Goal: Task Accomplishment & Management: Manage account settings

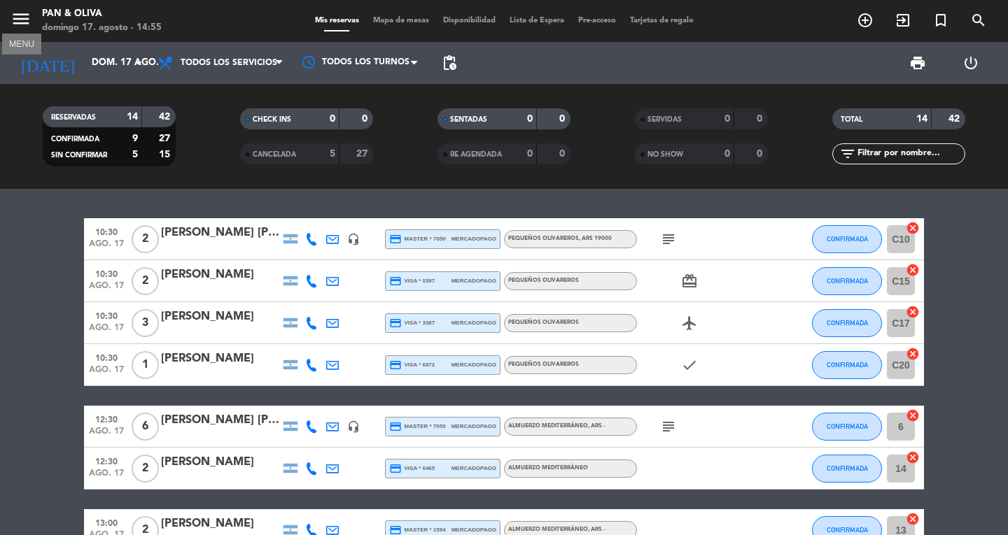
click at [16, 19] on icon "menu" at bounding box center [20, 18] width 21 height 21
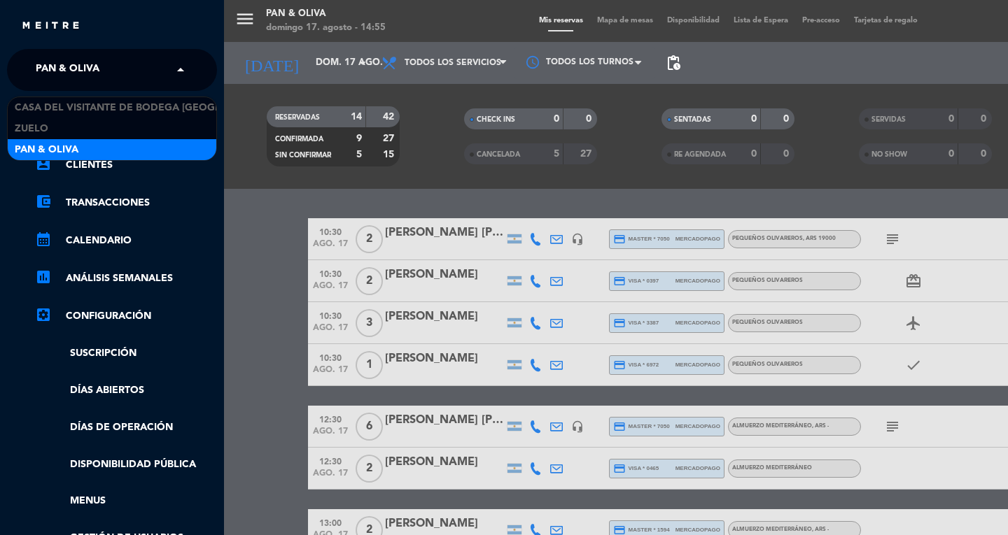
click at [45, 59] on span "Pan & Oliva" at bounding box center [68, 69] width 64 height 29
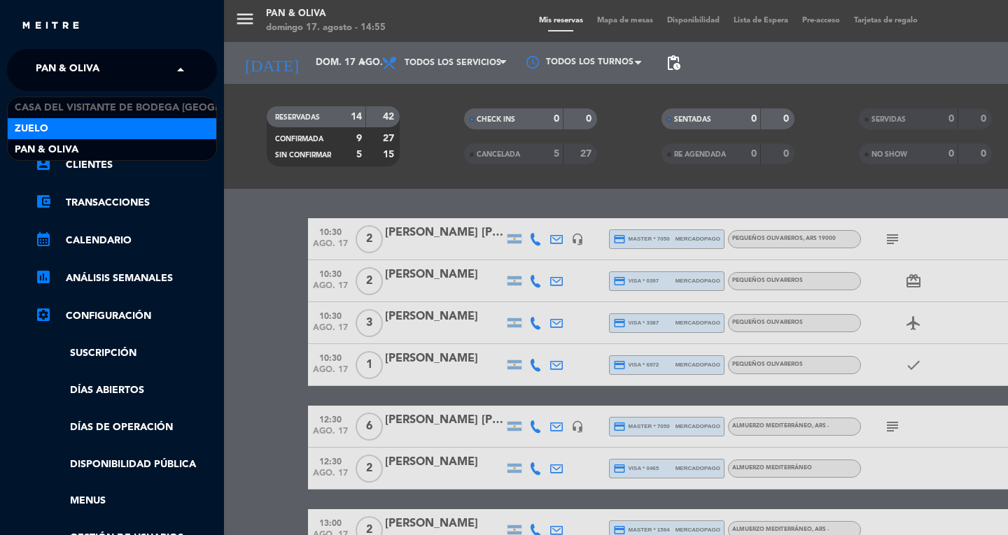
click at [249, 160] on div "menu Pan & Oliva domingo 17. agosto - 14:55 Mis reservas Mapa de mesas Disponib…" at bounding box center [728, 267] width 1008 height 535
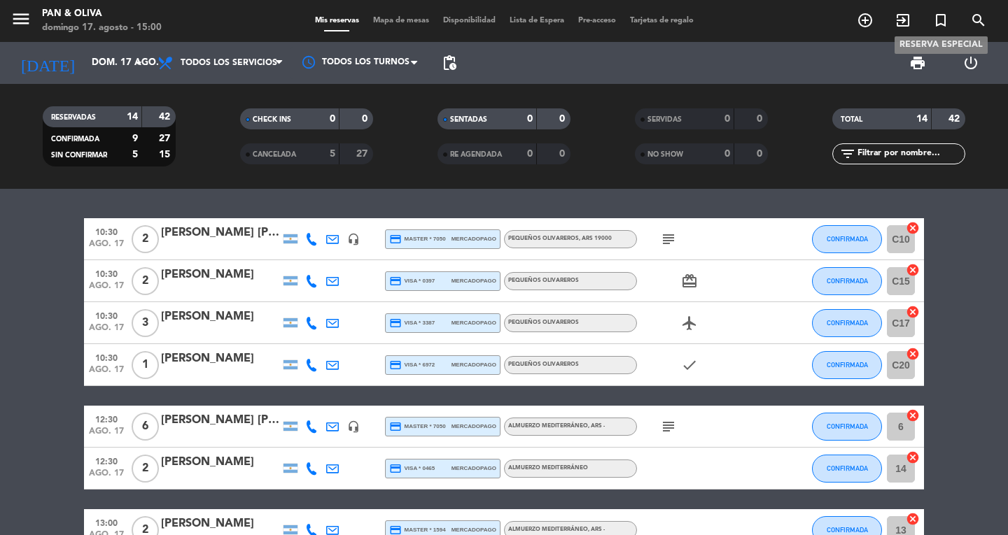
click at [941, 24] on icon "turned_in_not" at bounding box center [940, 20] width 17 height 17
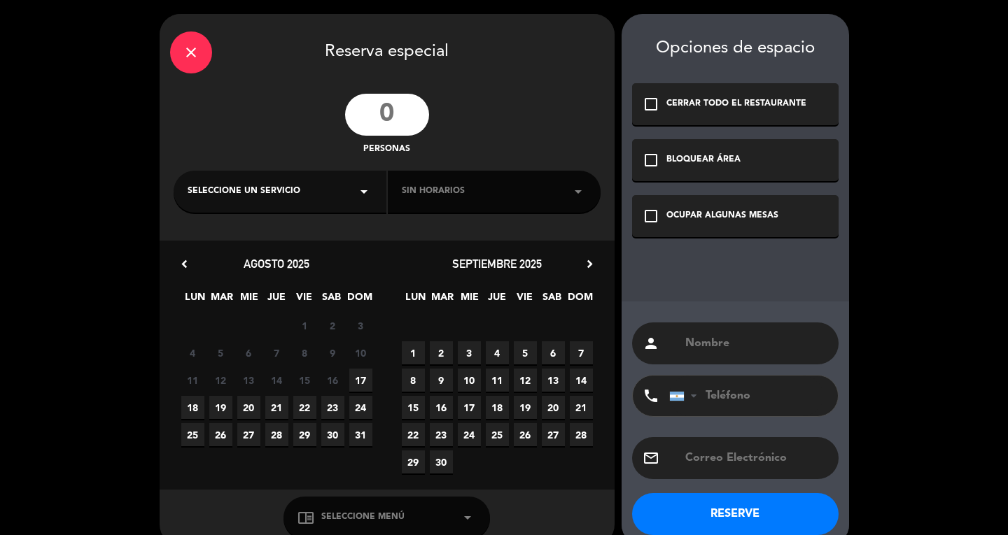
click at [405, 118] on input "number" at bounding box center [387, 115] width 84 height 42
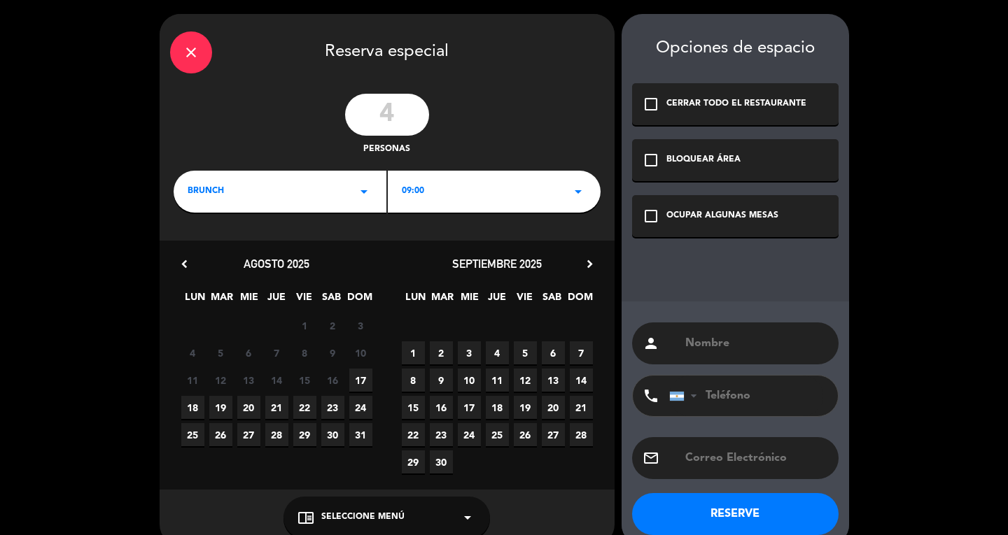
type input "4"
click at [365, 188] on icon "arrow_drop_down" at bounding box center [364, 191] width 17 height 17
click at [218, 248] on div "Almuerzo" at bounding box center [280, 251] width 185 height 14
click at [358, 380] on span "17" at bounding box center [360, 380] width 23 height 23
click at [648, 215] on icon "check_box_outline_blank" at bounding box center [651, 216] width 17 height 17
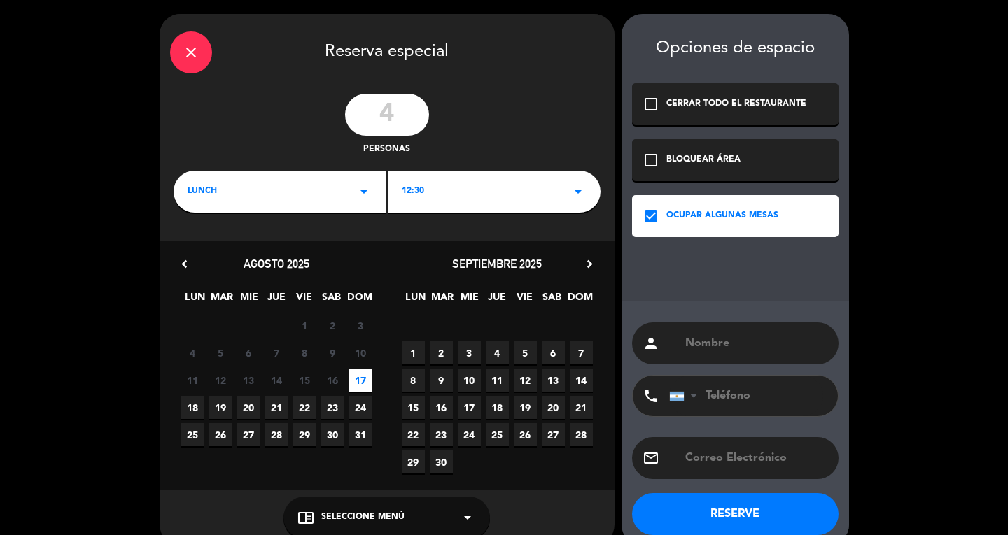
click at [688, 346] on input "text" at bounding box center [756, 344] width 144 height 20
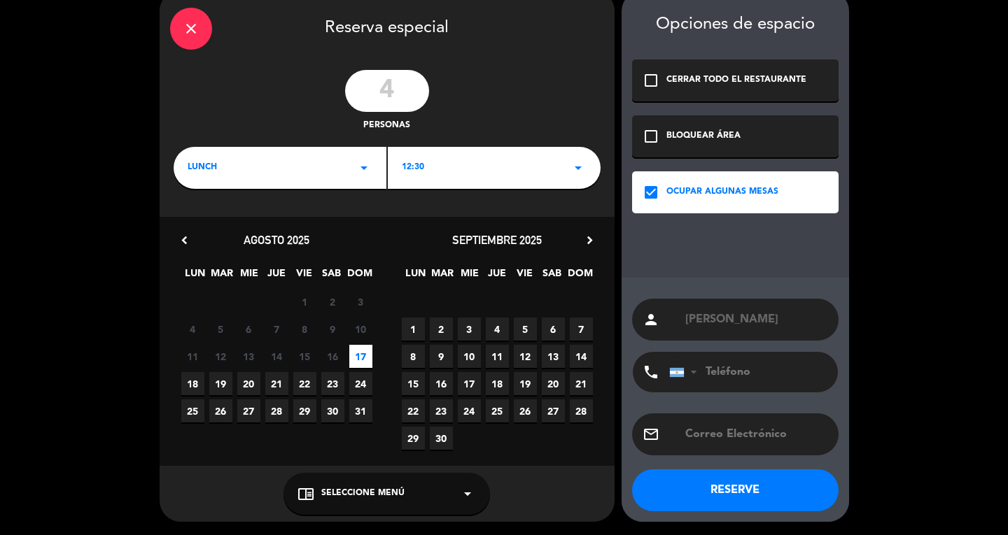
type input "dina"
click at [762, 484] on button "RESERVE" at bounding box center [735, 491] width 206 height 42
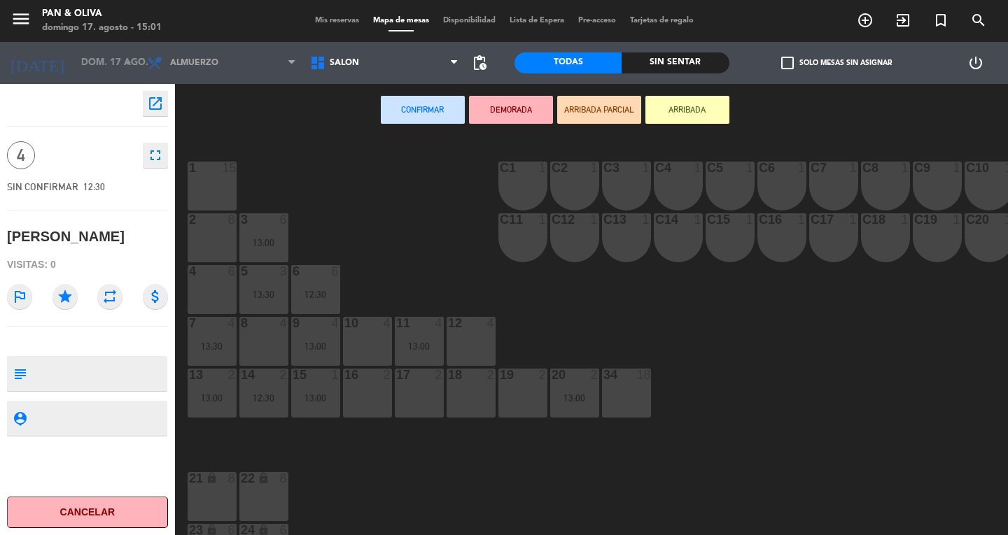
click at [323, 22] on span "Mis reservas" at bounding box center [337, 21] width 58 height 8
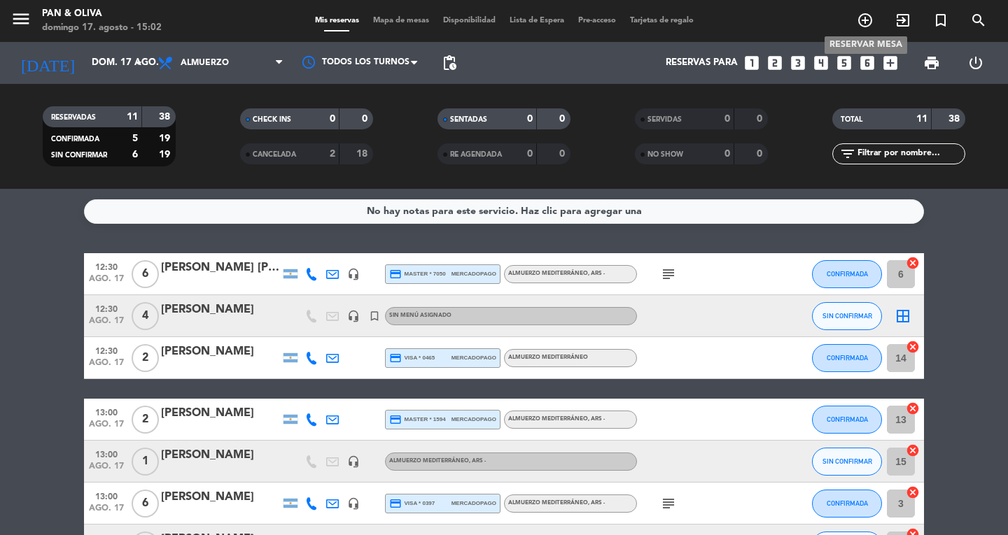
click at [865, 20] on icon "add_circle_outline" at bounding box center [865, 20] width 17 height 17
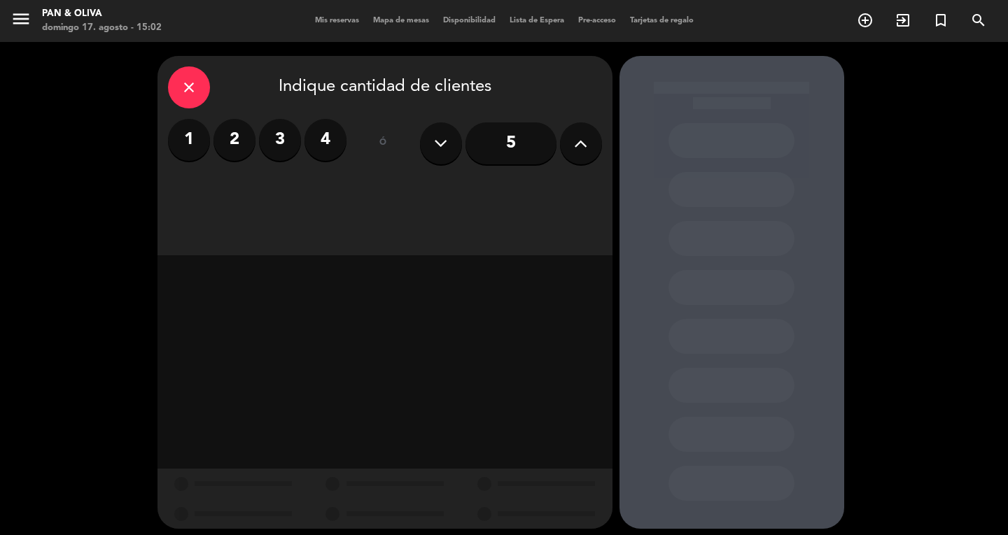
click at [181, 90] on icon "close" at bounding box center [189, 87] width 17 height 17
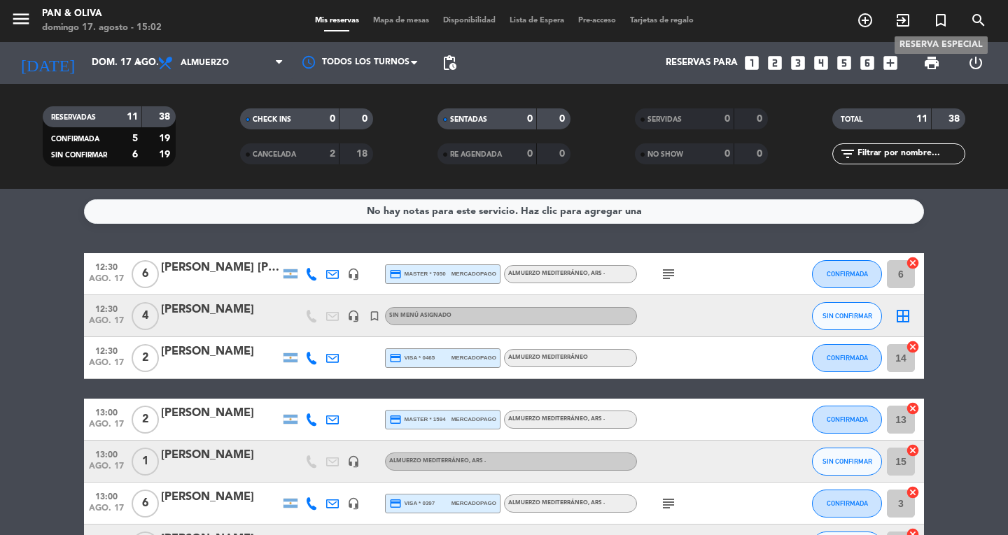
click at [932, 21] on span "turned_in_not" at bounding box center [941, 20] width 38 height 24
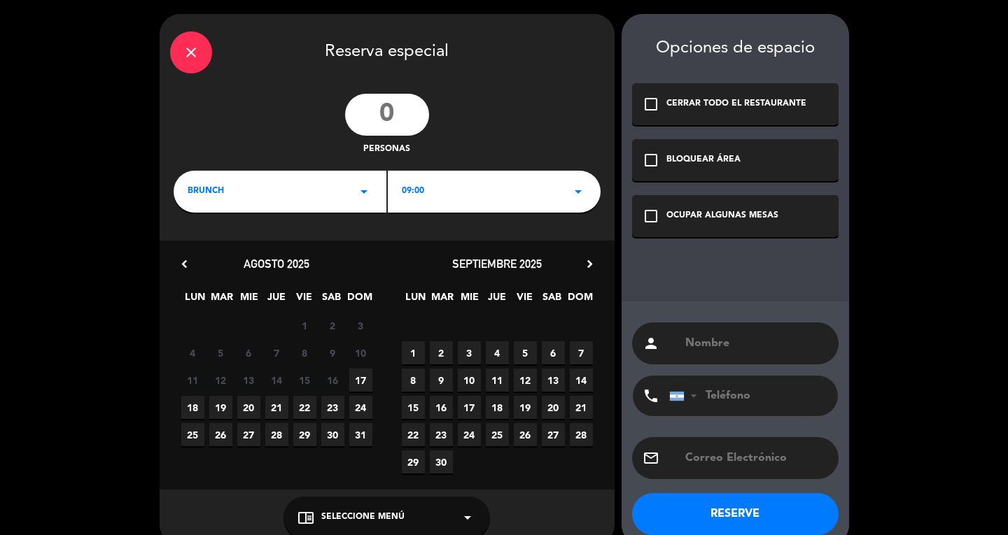
click at [418, 111] on input "number" at bounding box center [387, 115] width 84 height 42
type input "2"
click at [362, 188] on icon "arrow_drop_down" at bounding box center [364, 191] width 17 height 17
click at [367, 192] on icon "arrow_drop_down" at bounding box center [364, 191] width 17 height 17
click at [362, 195] on icon "arrow_drop_down" at bounding box center [364, 191] width 17 height 17
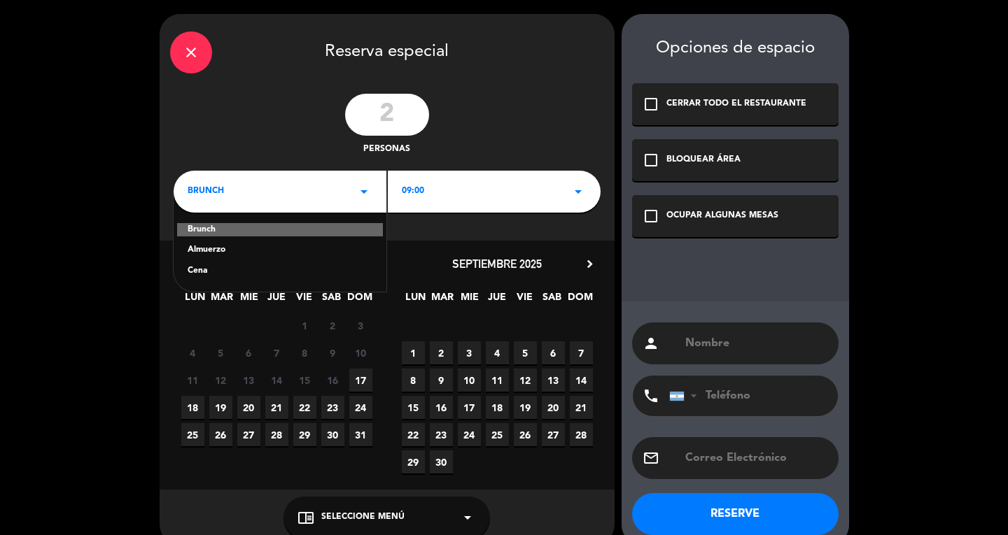
click at [291, 253] on div "Almuerzo" at bounding box center [280, 251] width 185 height 14
click at [360, 190] on icon "arrow_drop_down" at bounding box center [364, 191] width 17 height 17
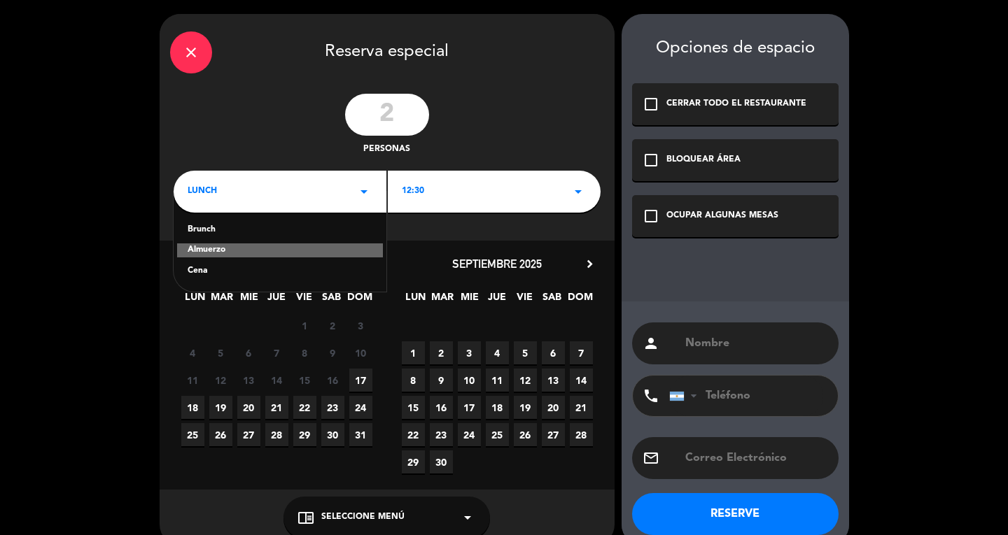
click at [316, 251] on div "Almuerzo" at bounding box center [280, 251] width 206 height 14
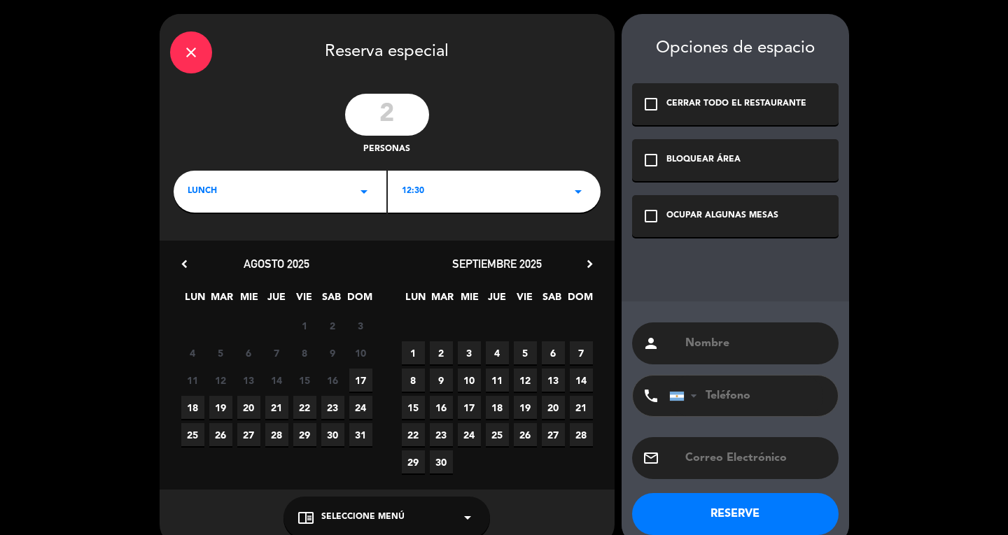
click at [356, 375] on span "17" at bounding box center [360, 380] width 23 height 23
click at [657, 215] on icon "check_box_outline_blank" at bounding box center [651, 216] width 17 height 17
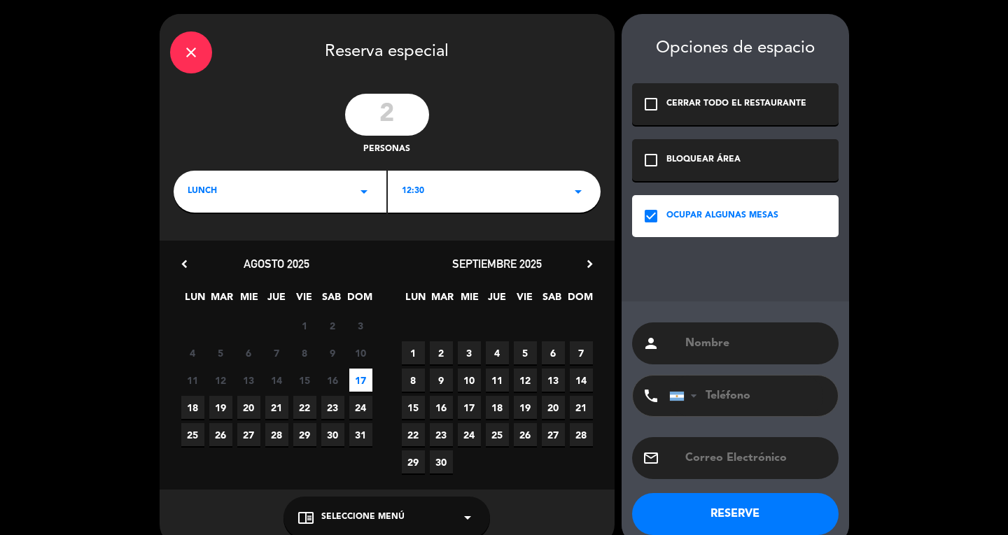
click at [717, 341] on input "text" at bounding box center [756, 344] width 144 height 20
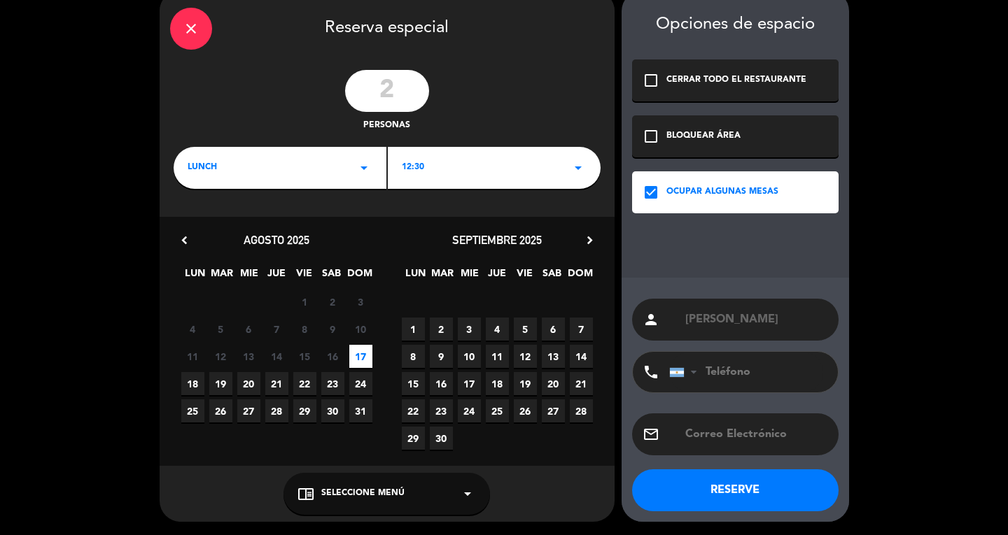
type input "[PERSON_NAME]"
click at [718, 485] on button "RESERVE" at bounding box center [735, 491] width 206 height 42
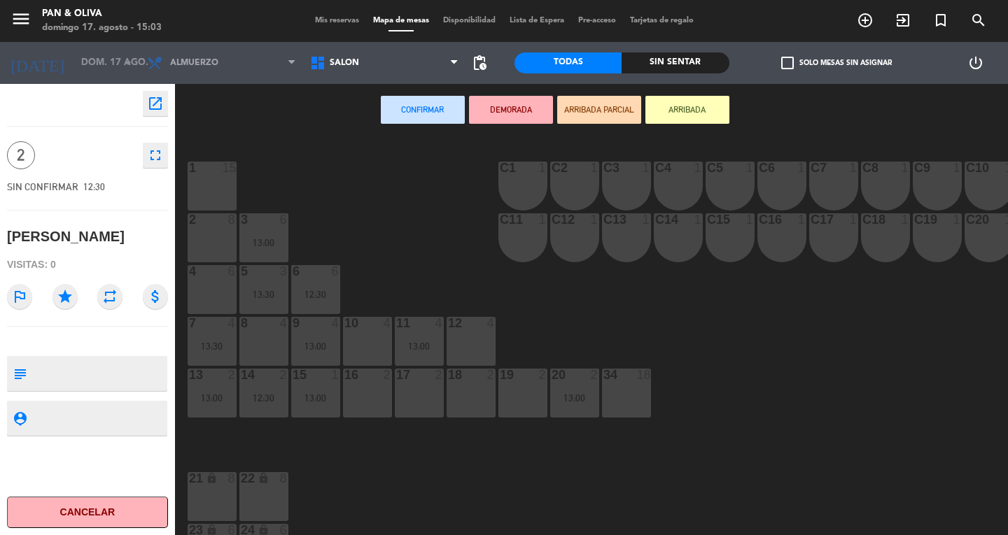
click at [309, 20] on span "Mis reservas" at bounding box center [337, 21] width 58 height 8
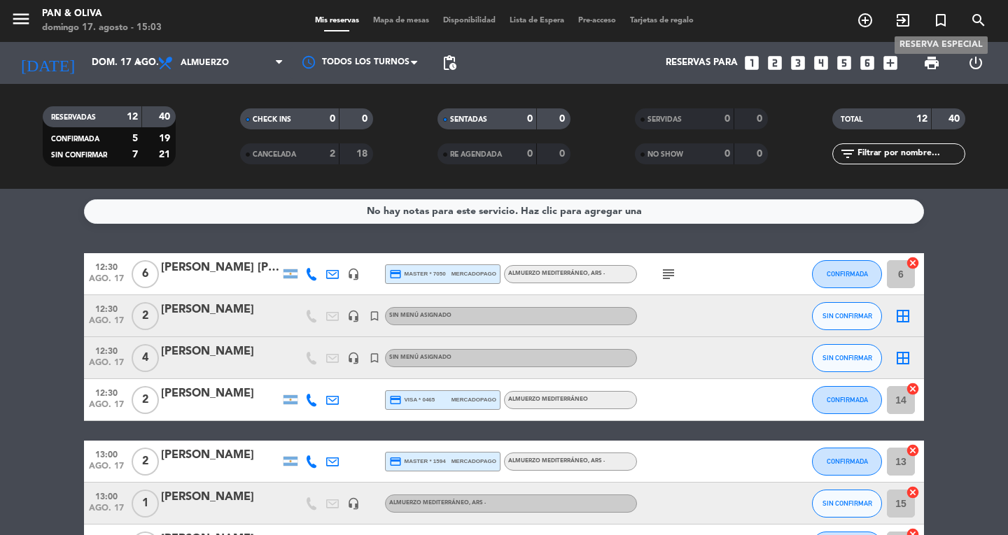
click at [939, 17] on icon "turned_in_not" at bounding box center [940, 20] width 17 height 17
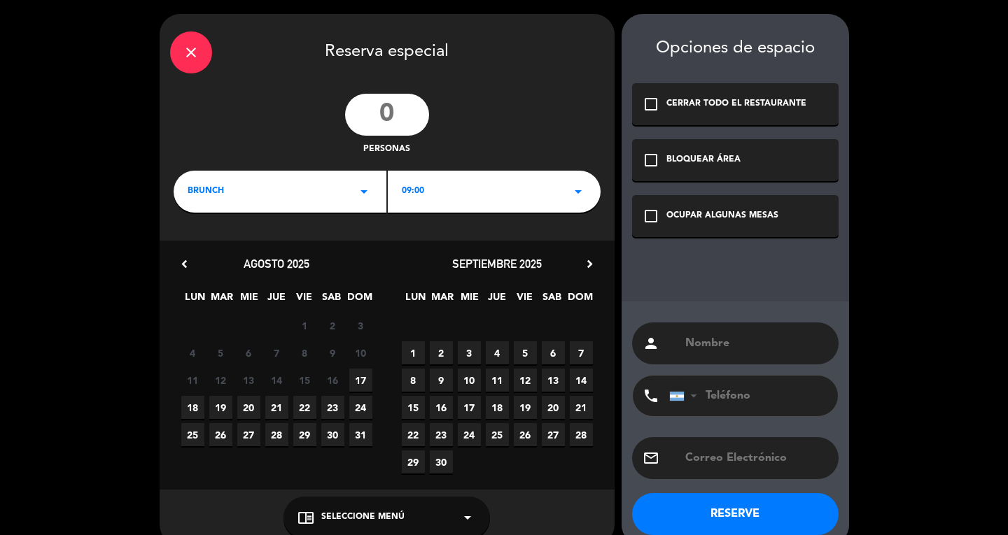
click at [401, 108] on input "number" at bounding box center [387, 115] width 84 height 42
type input "4"
click at [364, 189] on icon "arrow_drop_down" at bounding box center [364, 191] width 17 height 17
click at [223, 251] on div "Almuerzo" at bounding box center [280, 251] width 185 height 14
click at [677, 332] on div "person" at bounding box center [735, 344] width 206 height 42
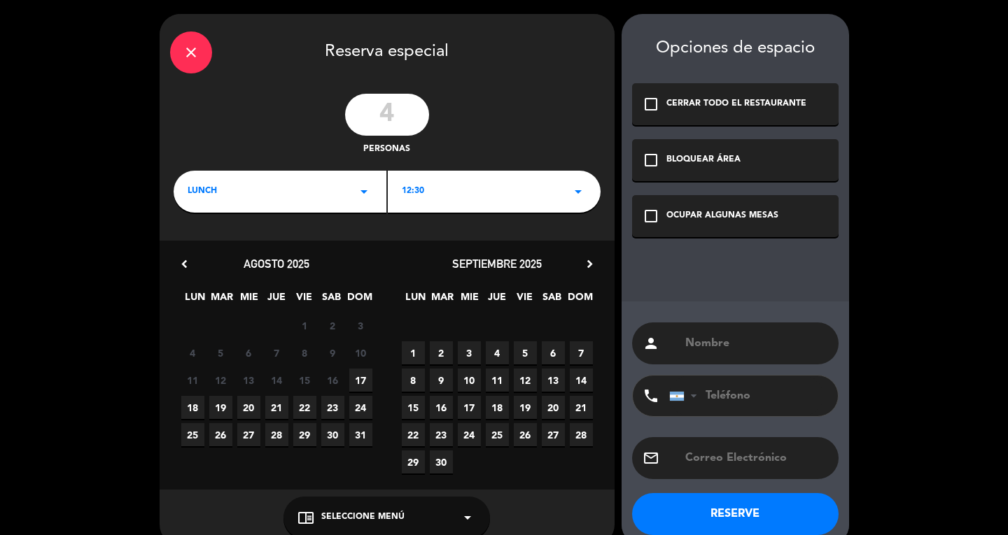
click at [708, 358] on div "person" at bounding box center [735, 344] width 206 height 42
click at [706, 346] on input "text" at bounding box center [756, 344] width 144 height 20
click at [654, 213] on icon "check_box_outline_blank" at bounding box center [651, 216] width 17 height 17
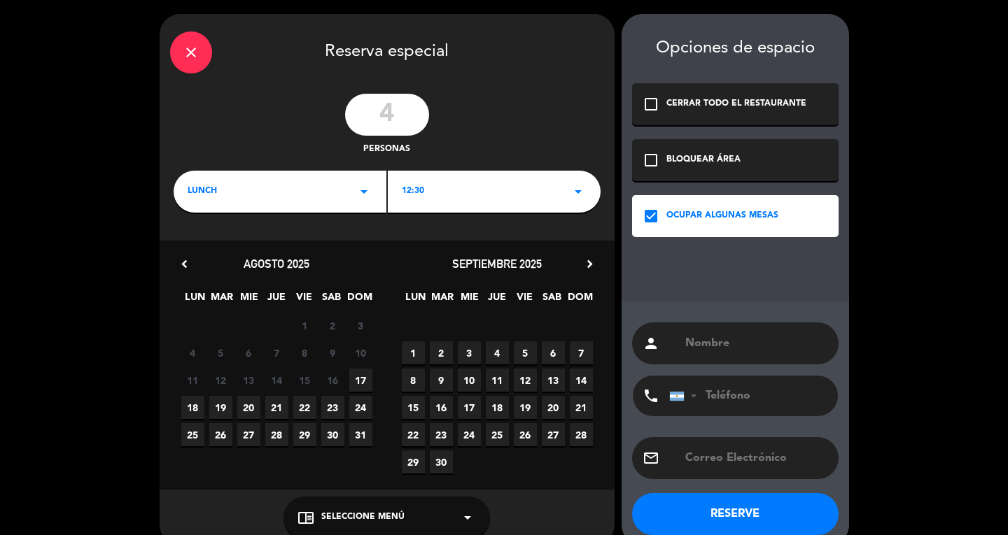
click at [687, 332] on div "person" at bounding box center [735, 344] width 206 height 42
click at [689, 339] on input "text" at bounding box center [756, 344] width 144 height 20
type input "[PERSON_NAME]"
click at [764, 508] on button "RESERVE" at bounding box center [735, 514] width 206 height 42
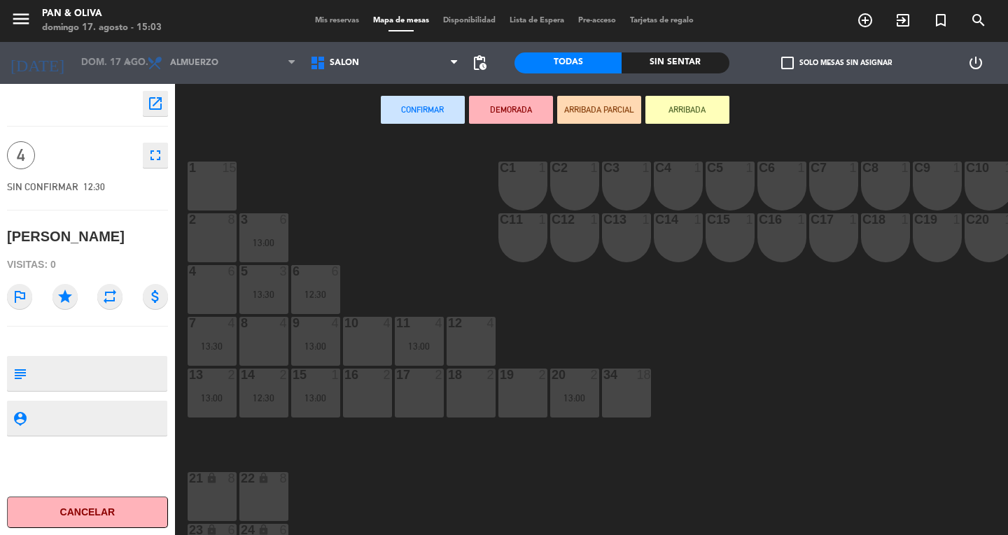
click at [328, 22] on span "Mis reservas" at bounding box center [337, 21] width 58 height 8
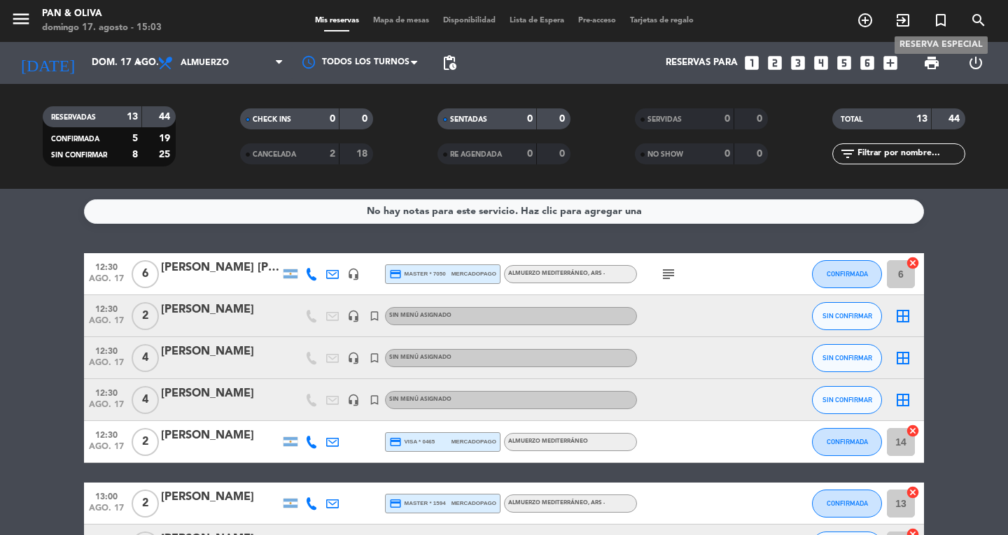
click at [944, 22] on icon "turned_in_not" at bounding box center [940, 20] width 17 height 17
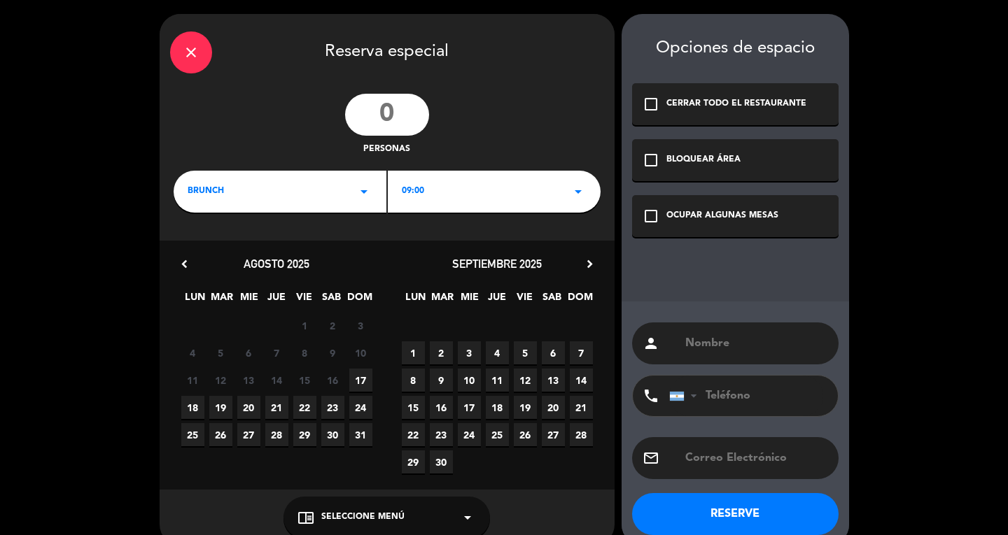
click at [373, 121] on input "number" at bounding box center [387, 115] width 84 height 42
type input "2"
click at [363, 190] on icon "arrow_drop_down" at bounding box center [364, 191] width 17 height 17
click at [206, 244] on div "Almuerzo" at bounding box center [280, 251] width 185 height 14
click at [363, 376] on span "17" at bounding box center [360, 380] width 23 height 23
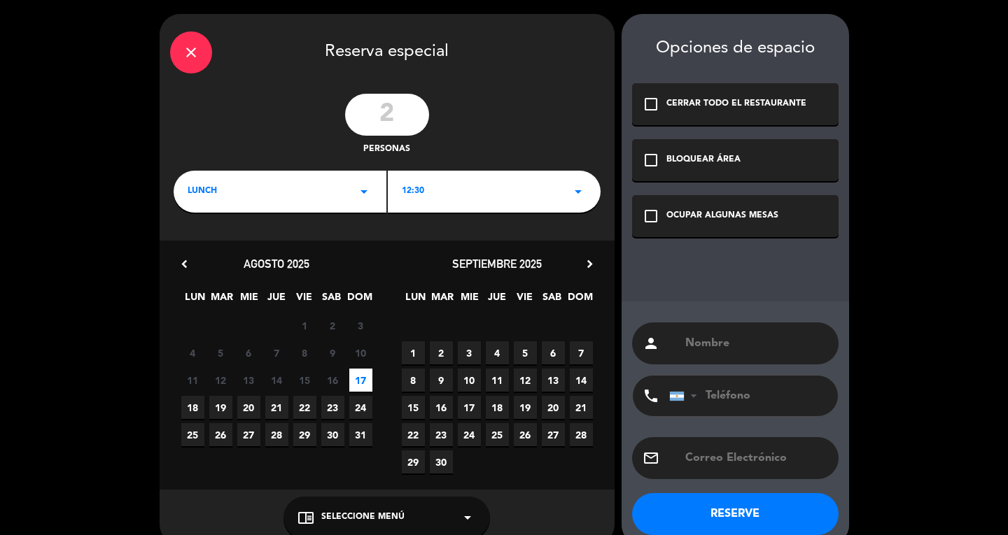
click at [658, 214] on icon "check_box_outline_blank" at bounding box center [651, 216] width 17 height 17
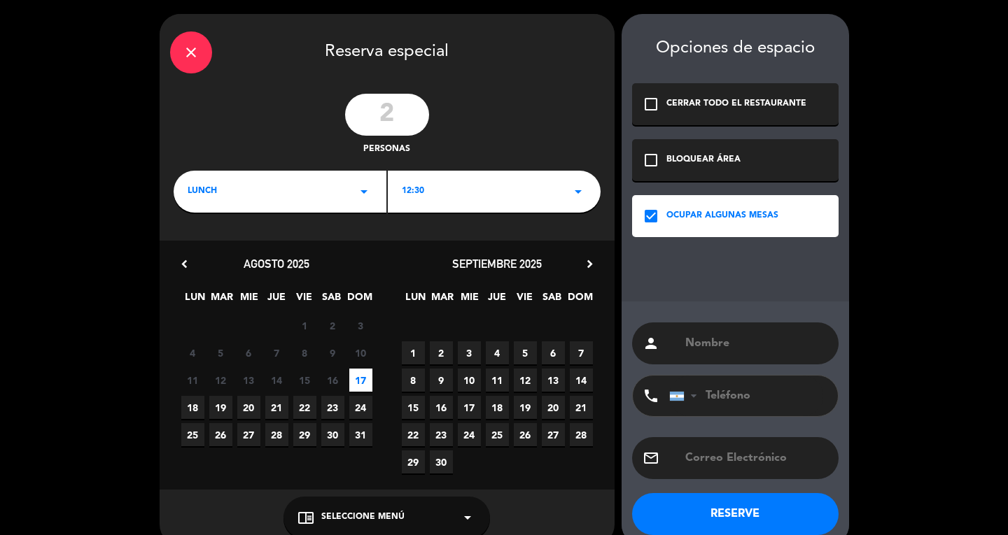
drag, startPoint x: 697, startPoint y: 325, endPoint x: 698, endPoint y: 341, distance: 15.4
click at [698, 341] on div "person" at bounding box center [735, 344] width 206 height 42
click at [698, 341] on input "text" at bounding box center [756, 344] width 144 height 20
type input "[PERSON_NAME]"
click at [751, 509] on button "RESERVE" at bounding box center [735, 514] width 206 height 42
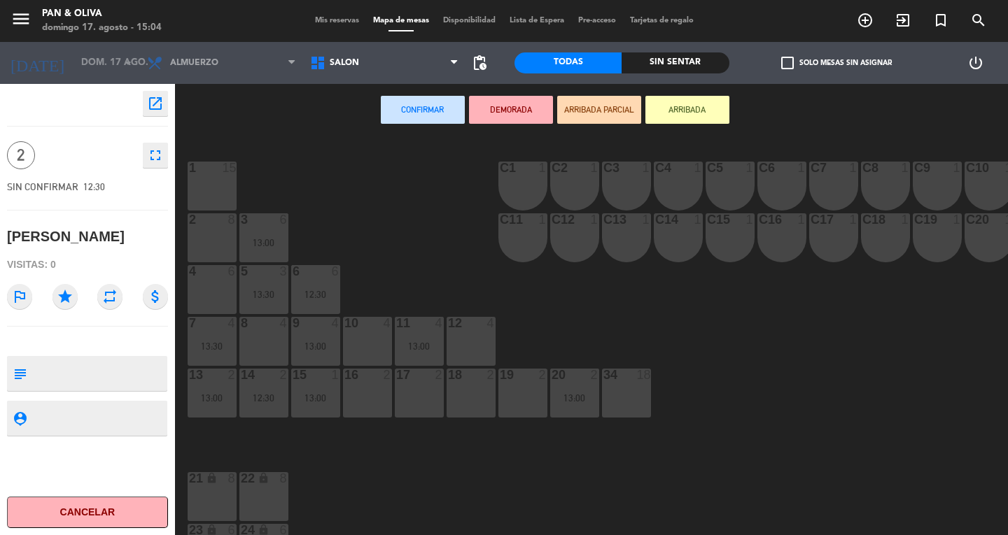
click at [340, 17] on span "Mis reservas" at bounding box center [337, 21] width 58 height 8
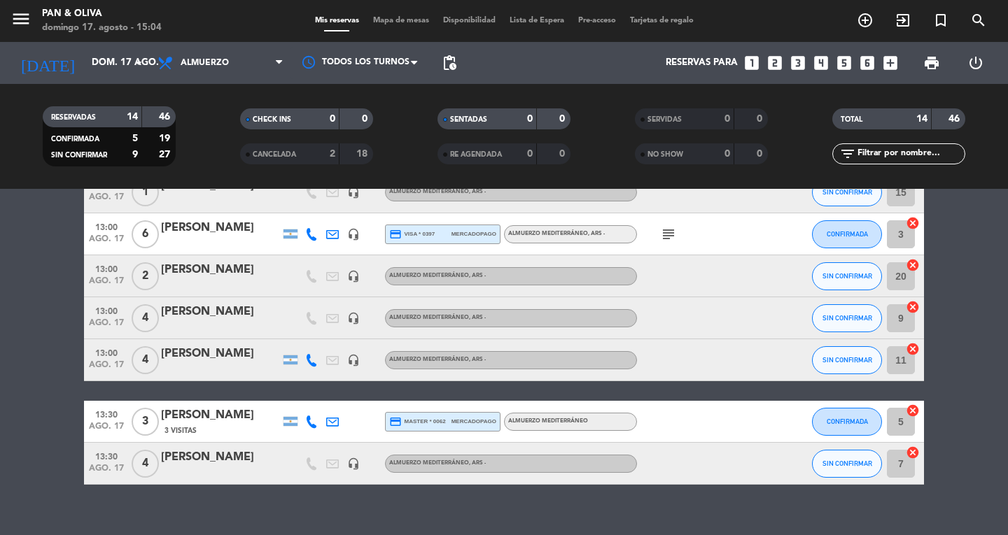
scroll to position [415, 0]
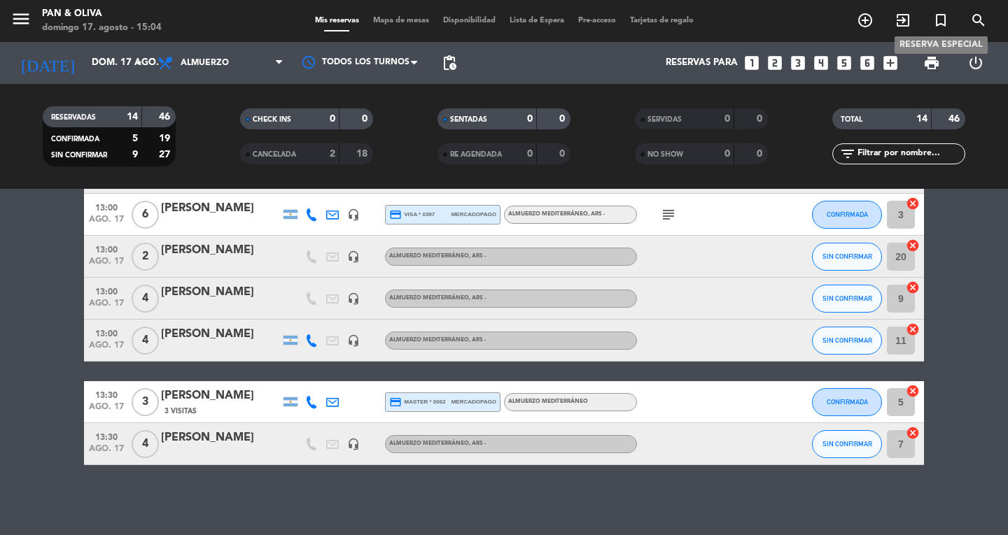
click at [941, 20] on icon "turned_in_not" at bounding box center [940, 20] width 17 height 17
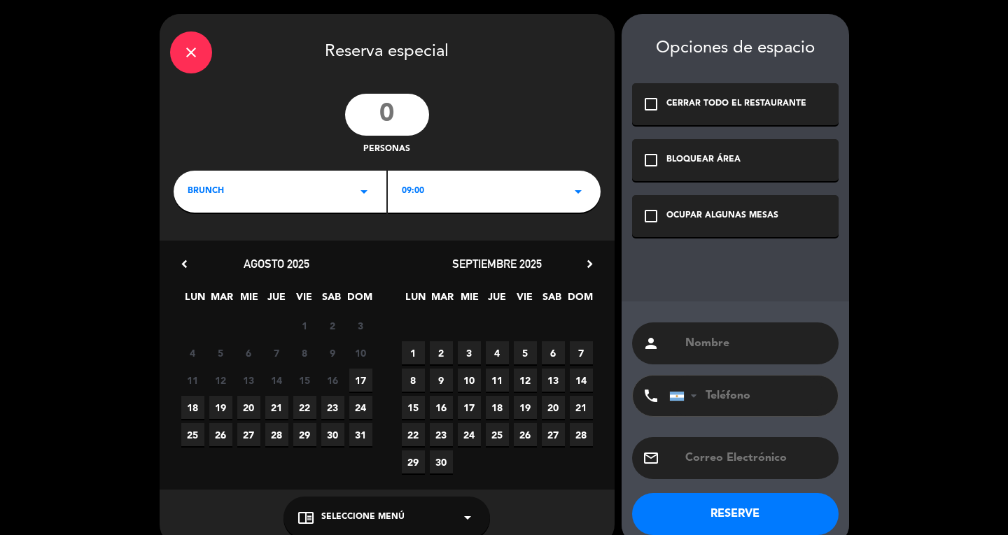
click at [375, 100] on input "number" at bounding box center [387, 115] width 84 height 42
type input "2"
click at [363, 193] on icon "arrow_drop_down" at bounding box center [364, 191] width 17 height 17
click at [242, 257] on div "Almuerzo" at bounding box center [280, 251] width 185 height 14
drag, startPoint x: 359, startPoint y: 375, endPoint x: 742, endPoint y: 372, distance: 382.9
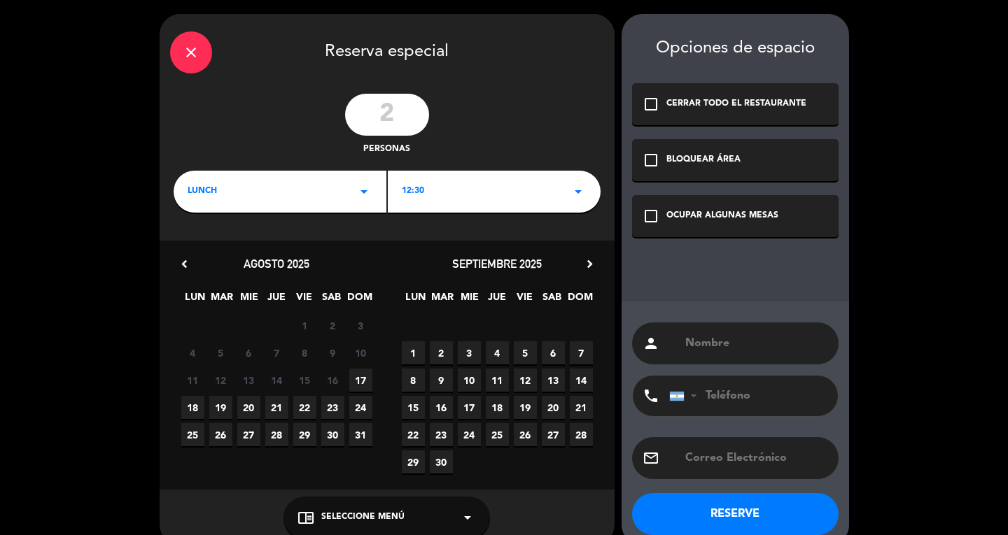
click at [359, 377] on span "17" at bounding box center [360, 380] width 23 height 23
click at [701, 342] on input "text" at bounding box center [756, 344] width 144 height 20
click at [650, 212] on icon "check_box_outline_blank" at bounding box center [651, 216] width 17 height 17
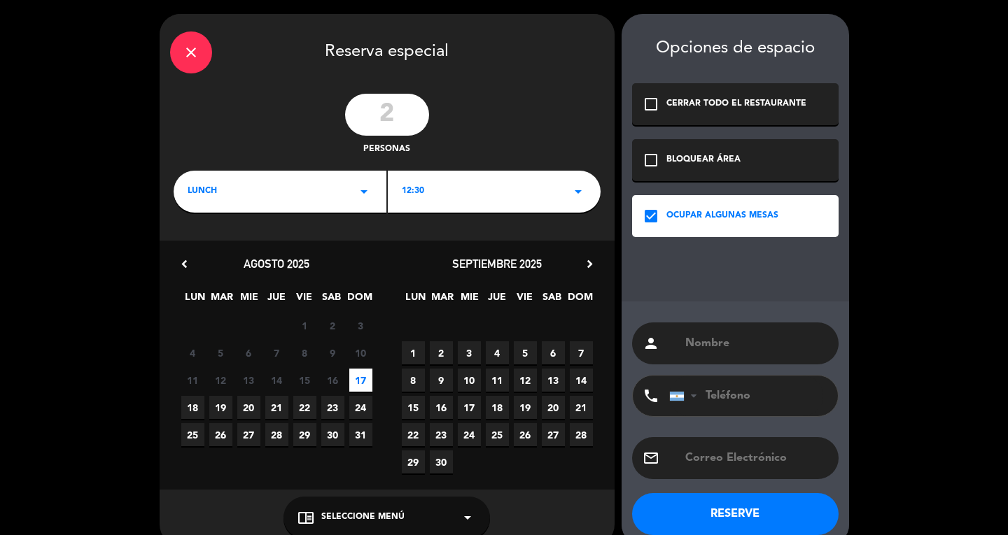
click at [710, 342] on input "text" at bounding box center [756, 344] width 144 height 20
type input "[PERSON_NAME]"
click at [748, 517] on button "RESERVE" at bounding box center [735, 514] width 206 height 42
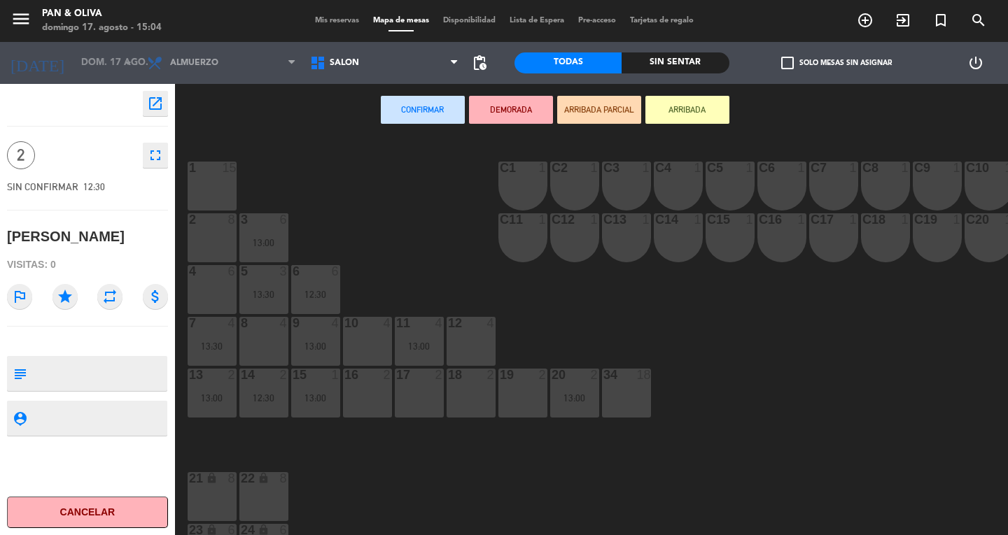
click at [321, 19] on span "Mis reservas" at bounding box center [337, 21] width 58 height 8
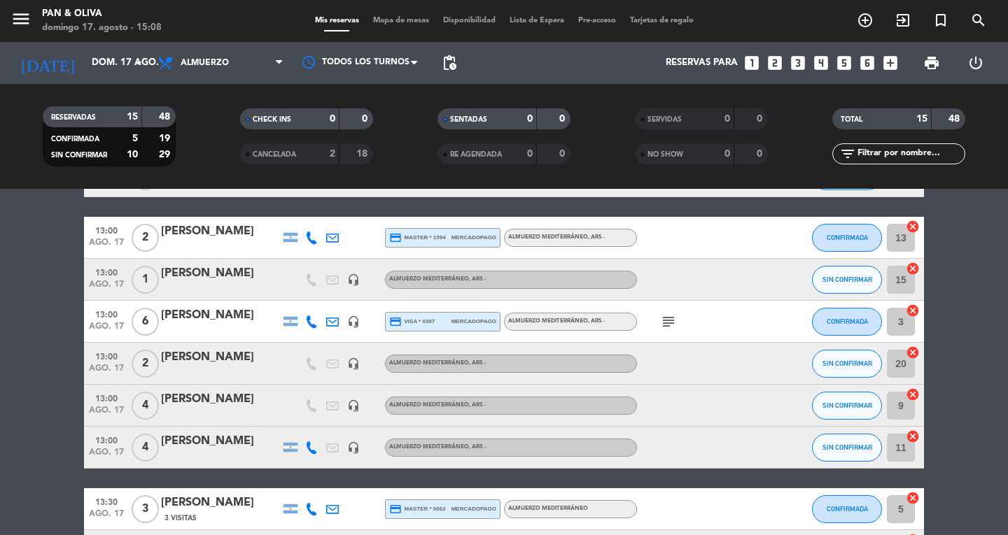
scroll to position [420, 0]
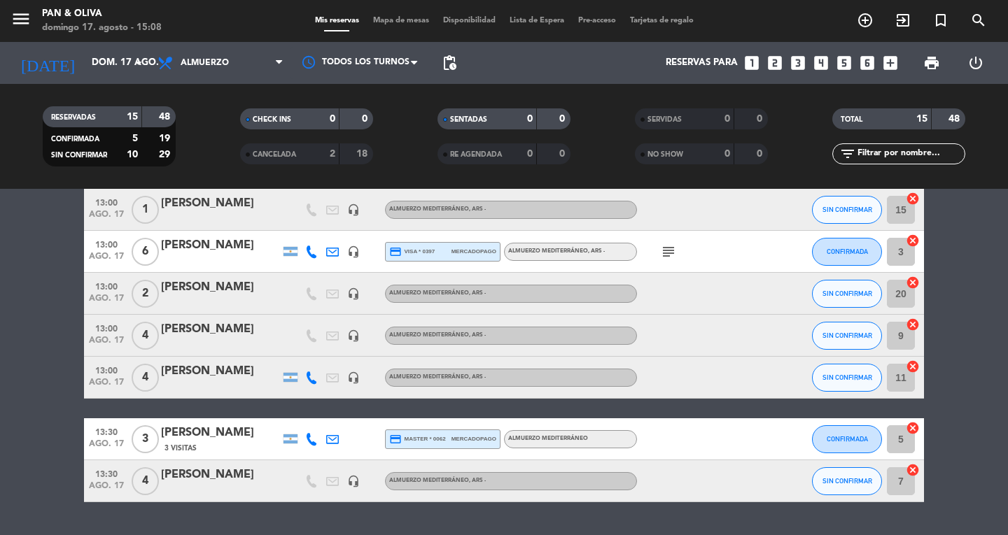
click at [8, 20] on div "menu Pan & Oliva domingo 17. agosto - 15:08" at bounding box center [126, 21] width 252 height 33
click at [20, 24] on icon "menu" at bounding box center [20, 18] width 21 height 21
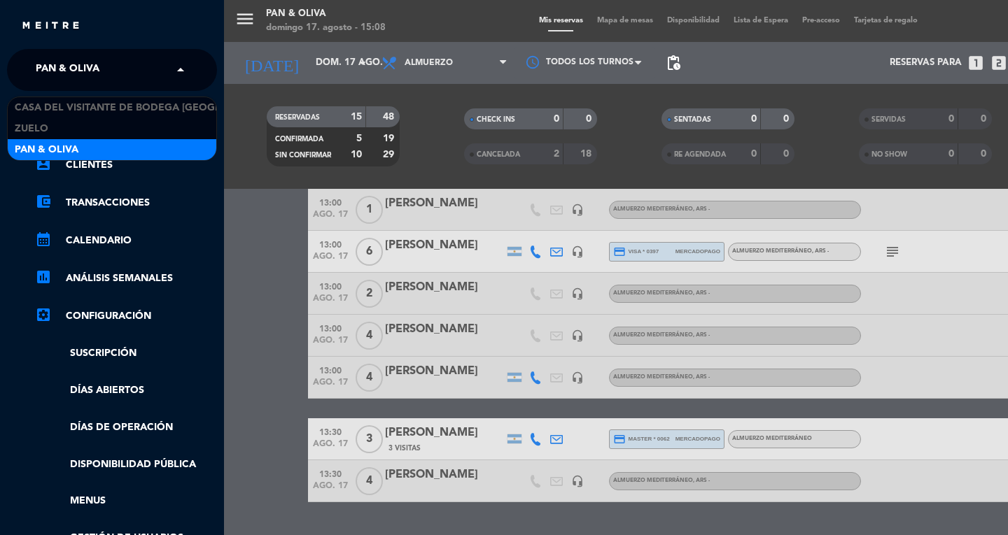
click at [46, 60] on span "Pan & Oliva" at bounding box center [68, 69] width 64 height 29
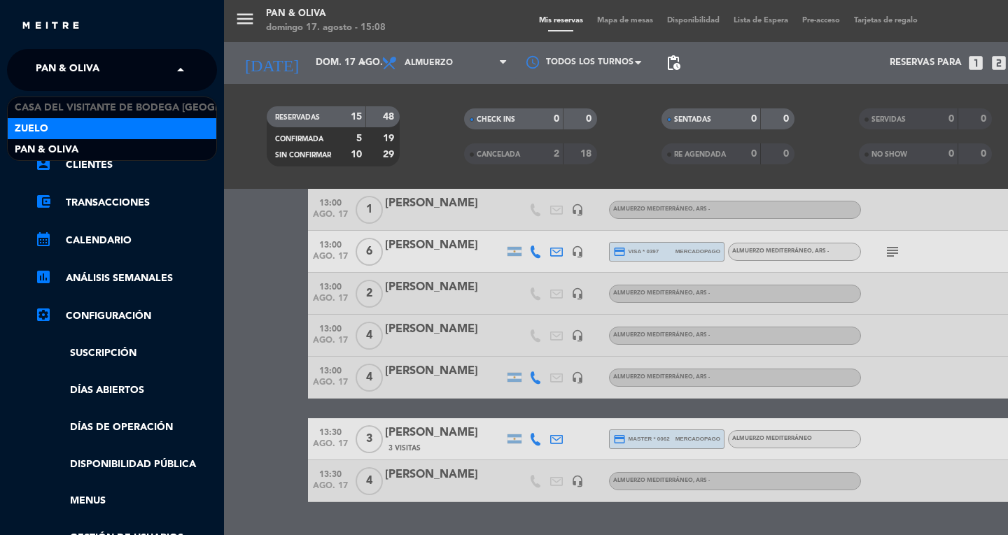
click at [56, 121] on div "Zuelo" at bounding box center [112, 128] width 209 height 21
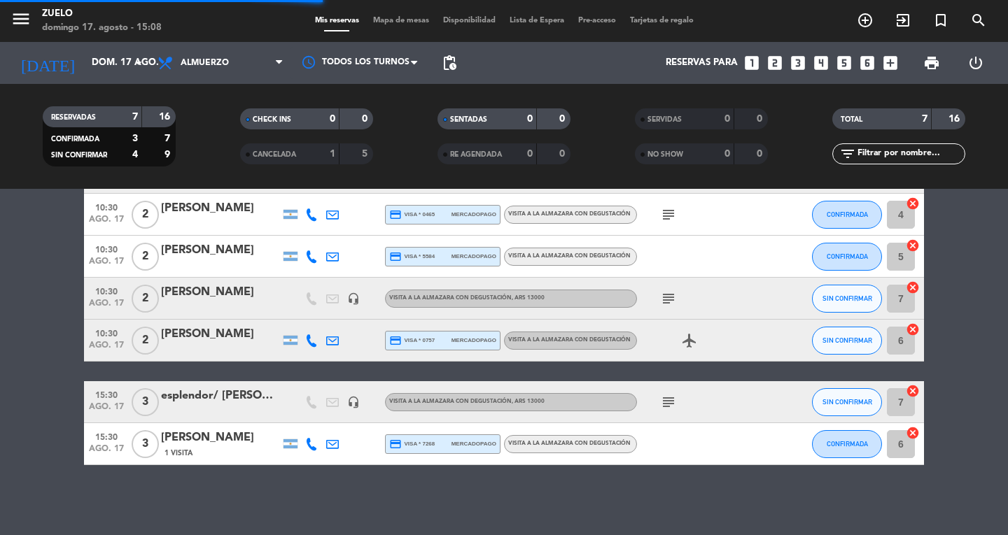
scroll to position [101, 0]
click at [11, 18] on icon "menu" at bounding box center [20, 18] width 21 height 21
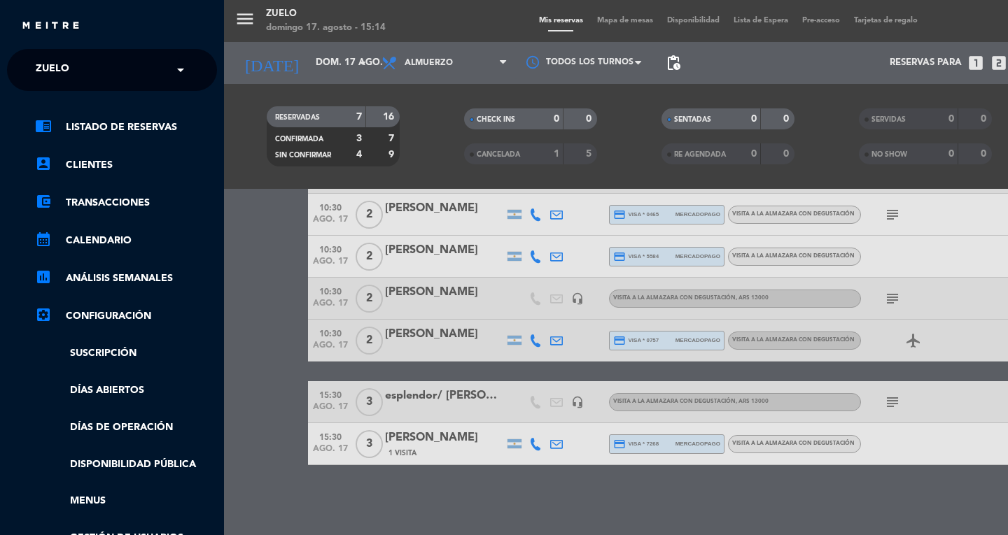
click at [36, 72] on div "× Zuelo" at bounding box center [60, 69] width 60 height 29
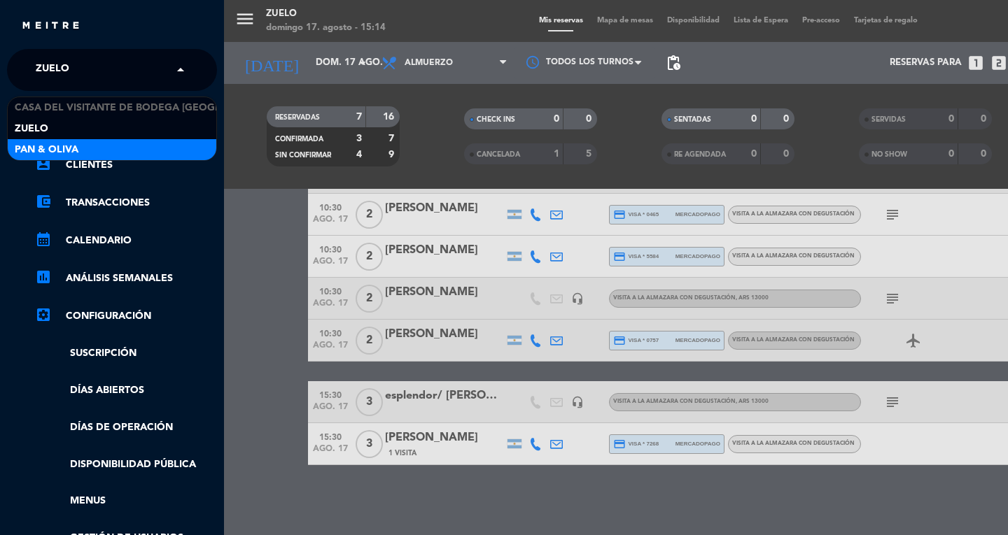
click at [38, 154] on span "Pan & Oliva" at bounding box center [47, 150] width 64 height 16
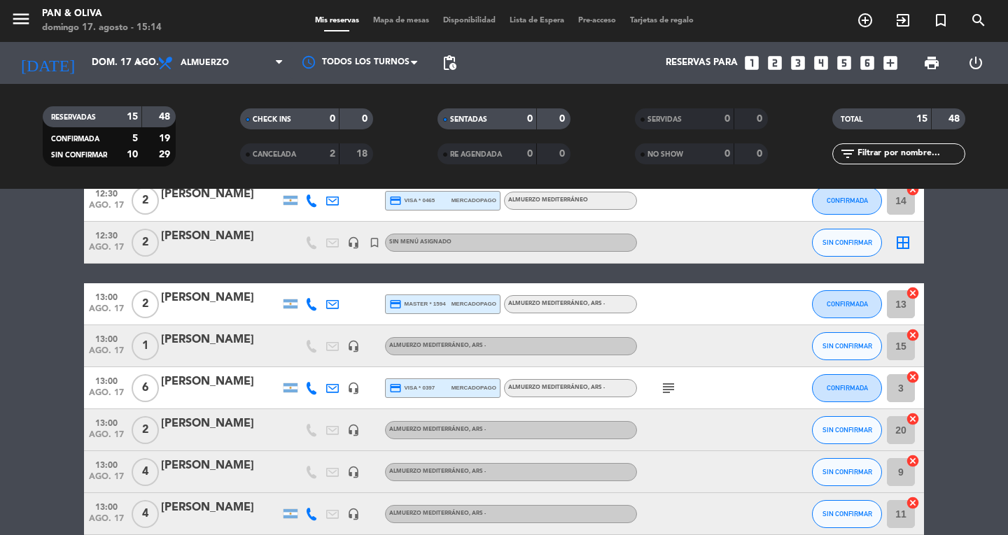
scroll to position [420, 0]
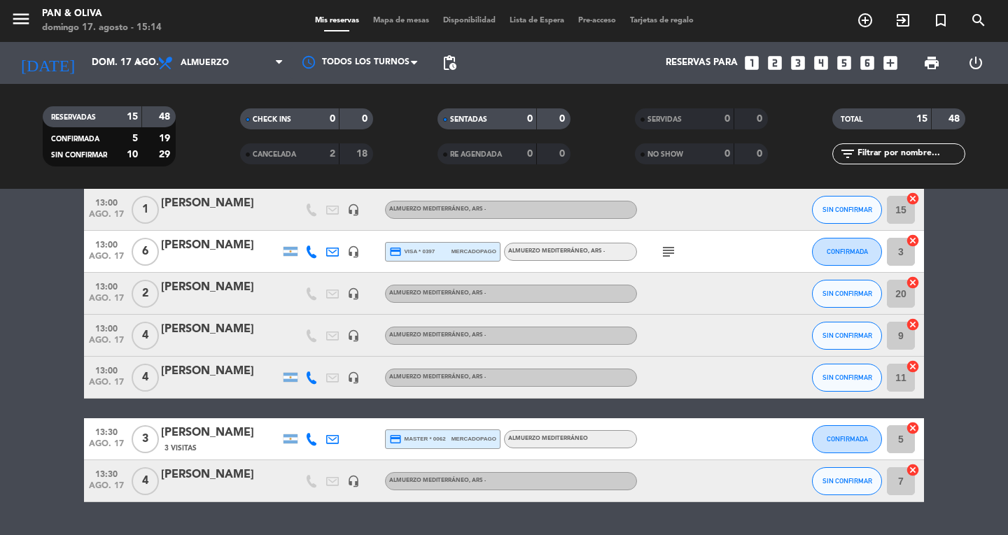
click at [248, 204] on div "Casimiro" at bounding box center [220, 204] width 119 height 18
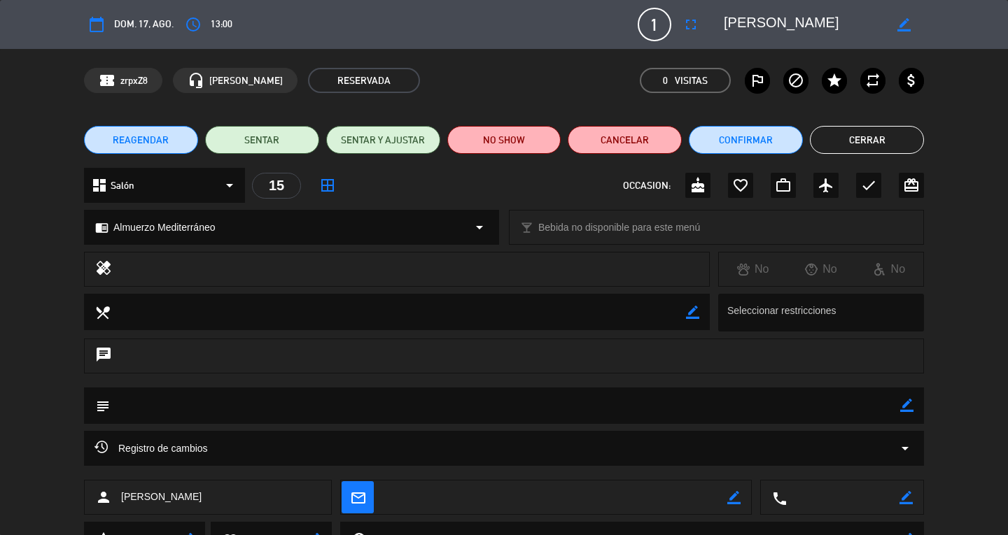
click at [837, 138] on button "Cerrar" at bounding box center [867, 140] width 114 height 28
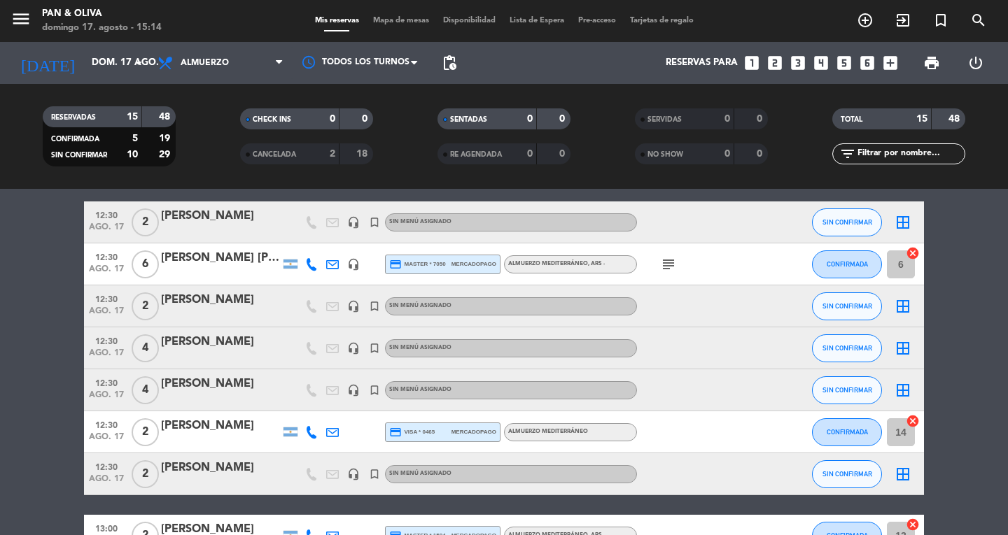
scroll to position [0, 0]
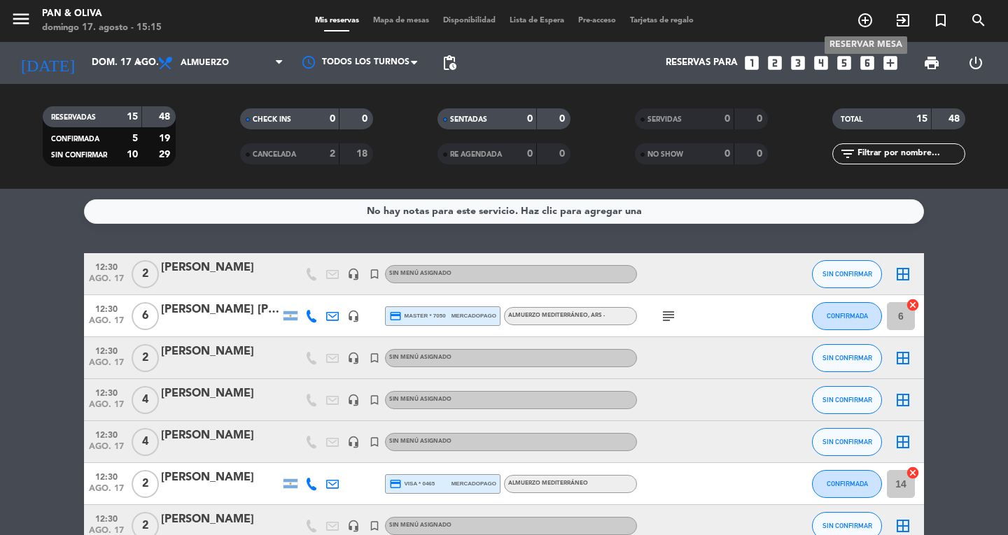
click at [868, 18] on icon "add_circle_outline" at bounding box center [865, 20] width 17 height 17
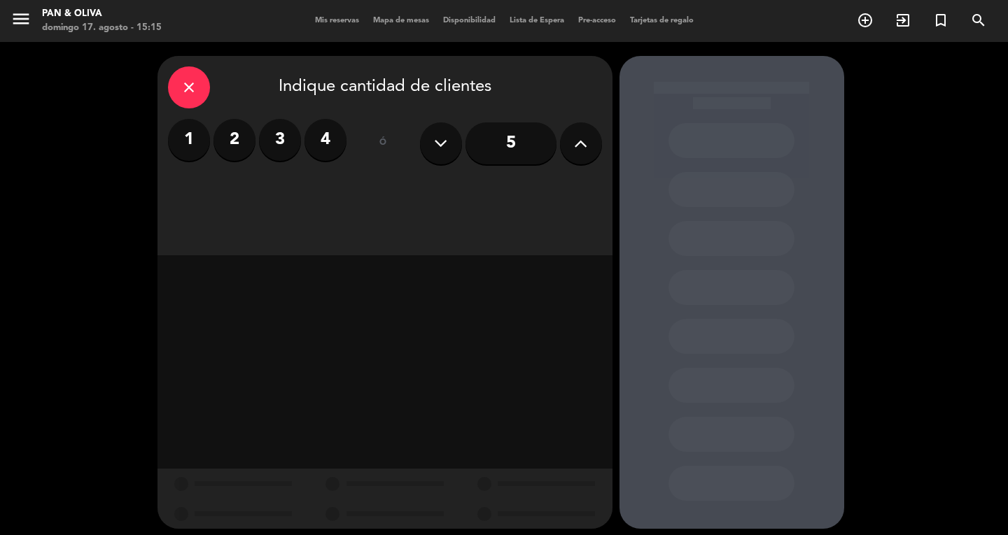
click at [182, 78] on div "close" at bounding box center [189, 87] width 42 height 42
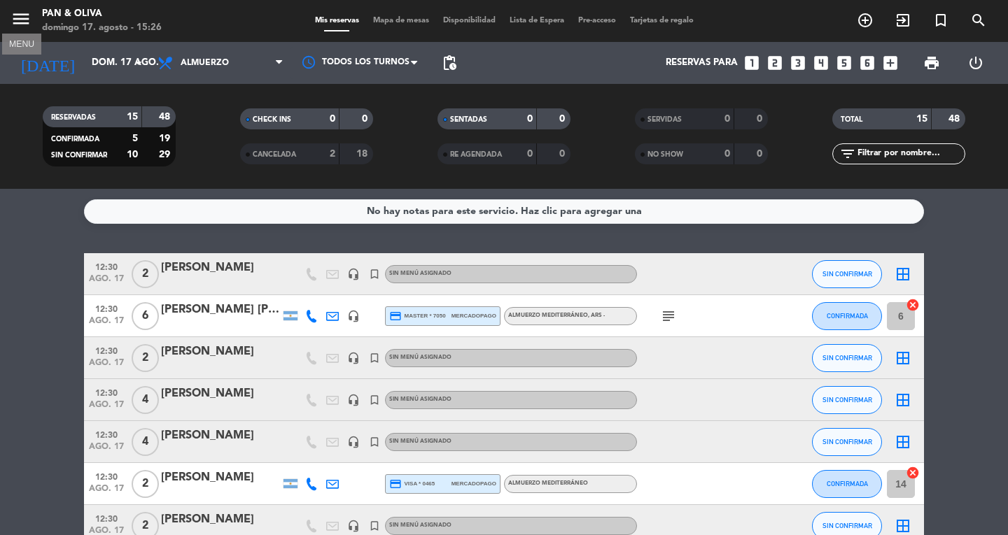
click at [18, 22] on icon "menu" at bounding box center [20, 18] width 21 height 21
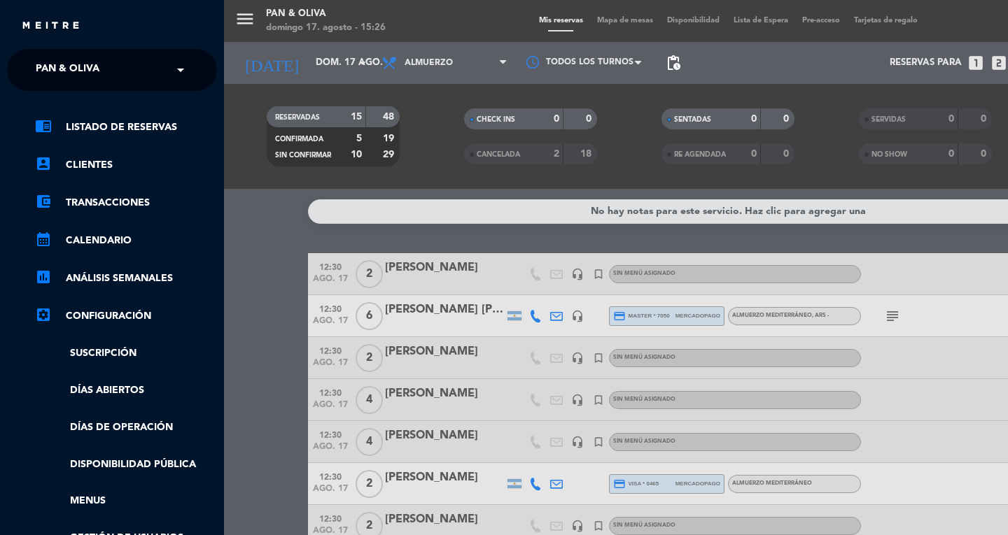
drag, startPoint x: 48, startPoint y: 65, endPoint x: 54, endPoint y: 87, distance: 23.1
click at [48, 66] on span "Pan & Oliva" at bounding box center [68, 69] width 64 height 29
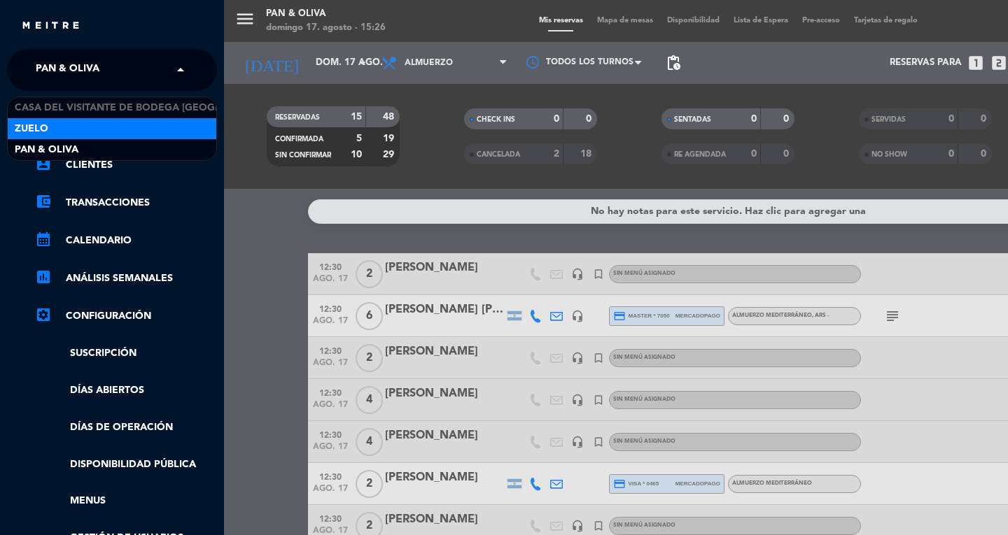
click at [51, 127] on div "Zuelo" at bounding box center [112, 128] width 209 height 21
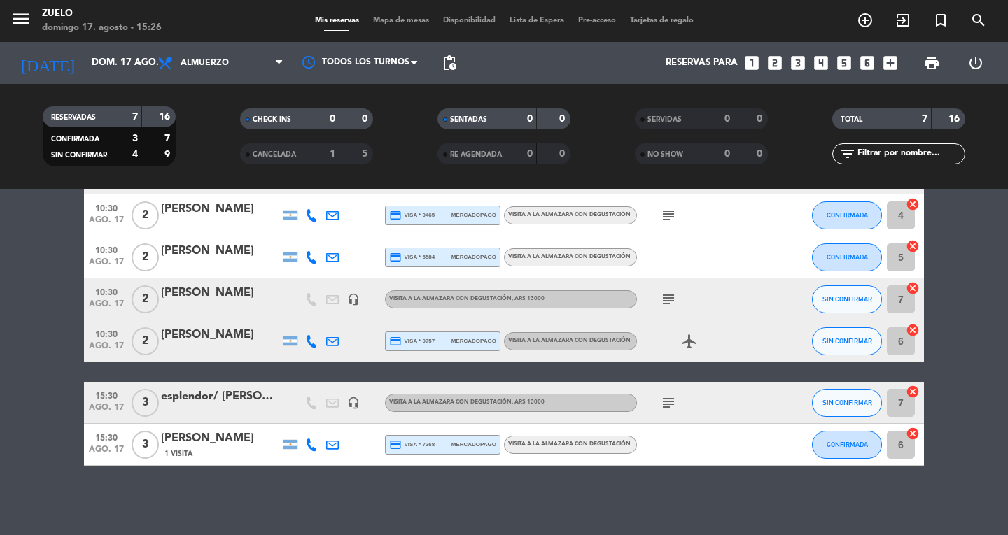
scroll to position [101, 0]
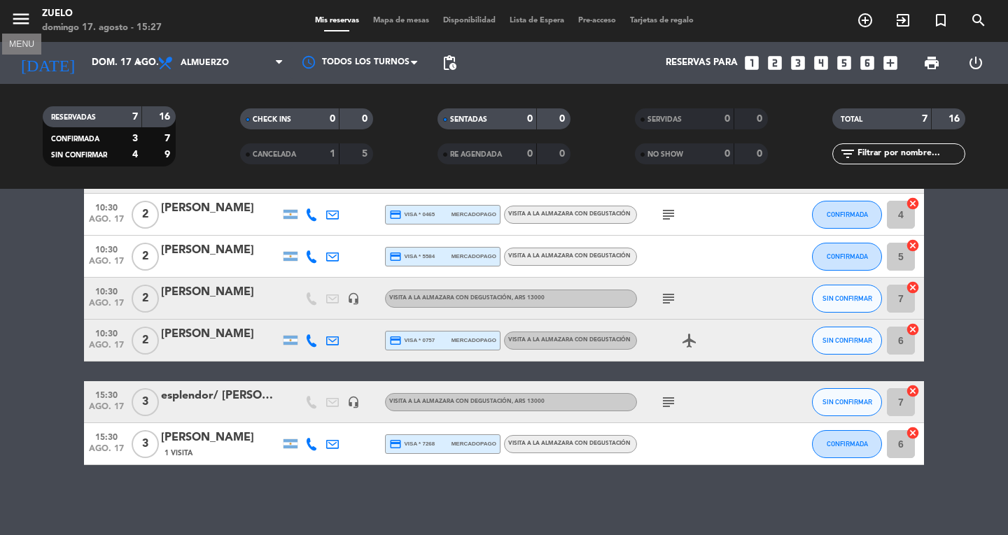
click at [24, 11] on icon "menu" at bounding box center [20, 18] width 21 height 21
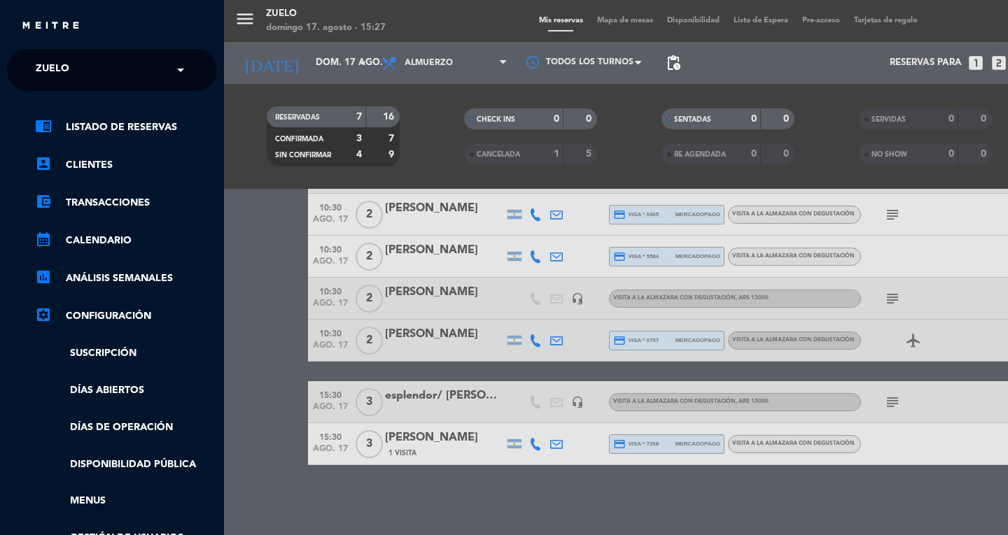
click at [37, 77] on span "Zuelo" at bounding box center [53, 69] width 34 height 29
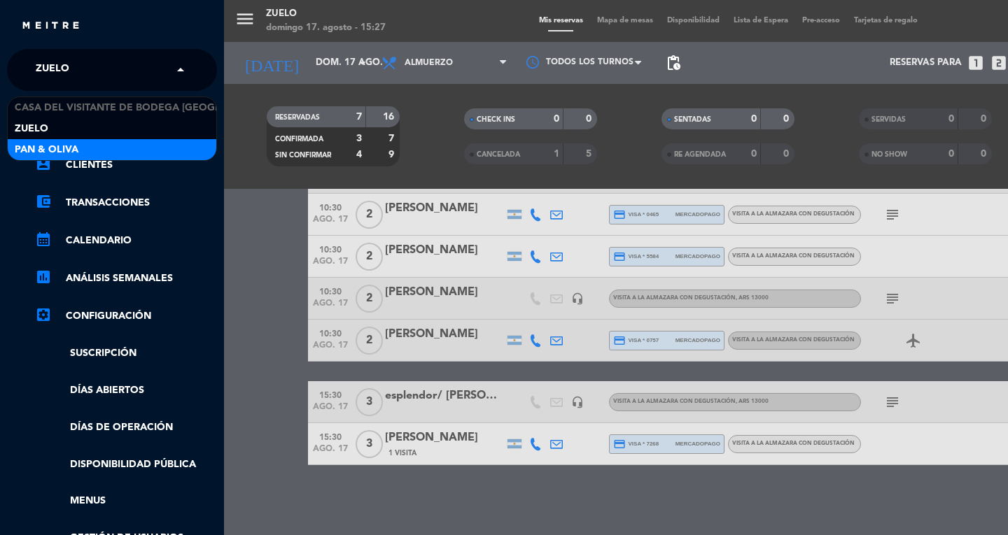
click at [40, 153] on span "Pan & Oliva" at bounding box center [47, 150] width 64 height 16
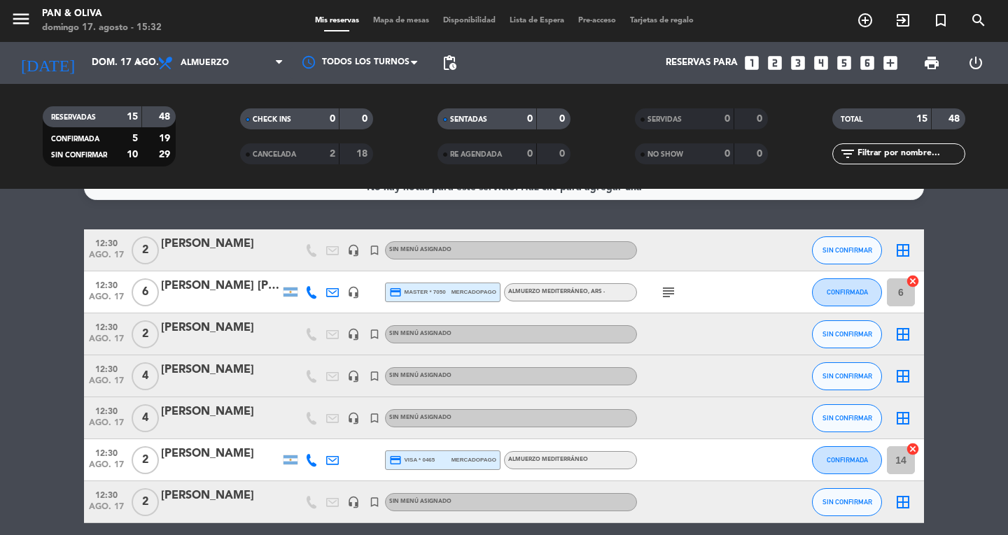
scroll to position [0, 0]
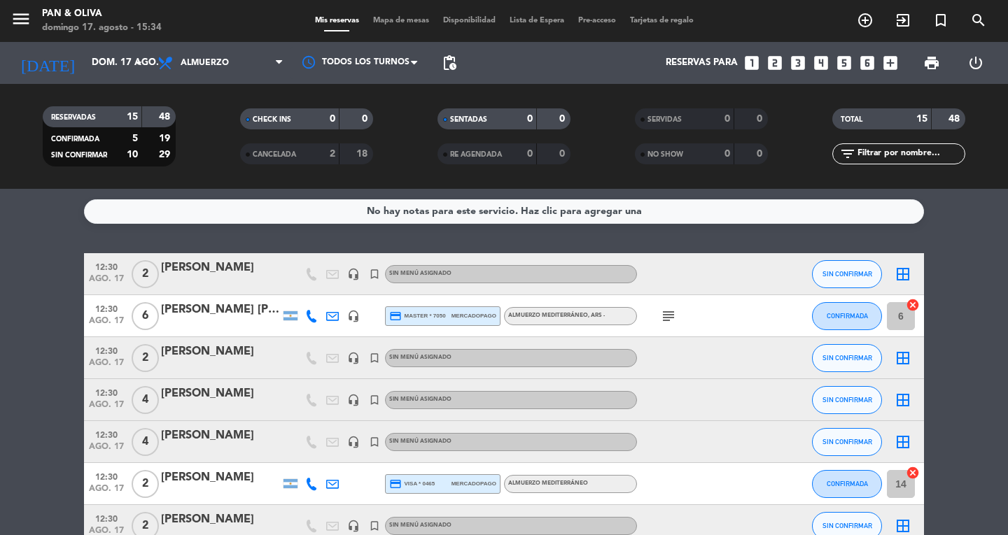
click at [36, 17] on span "menu" at bounding box center [25, 21] width 31 height 33
click at [23, 19] on icon "menu" at bounding box center [20, 18] width 21 height 21
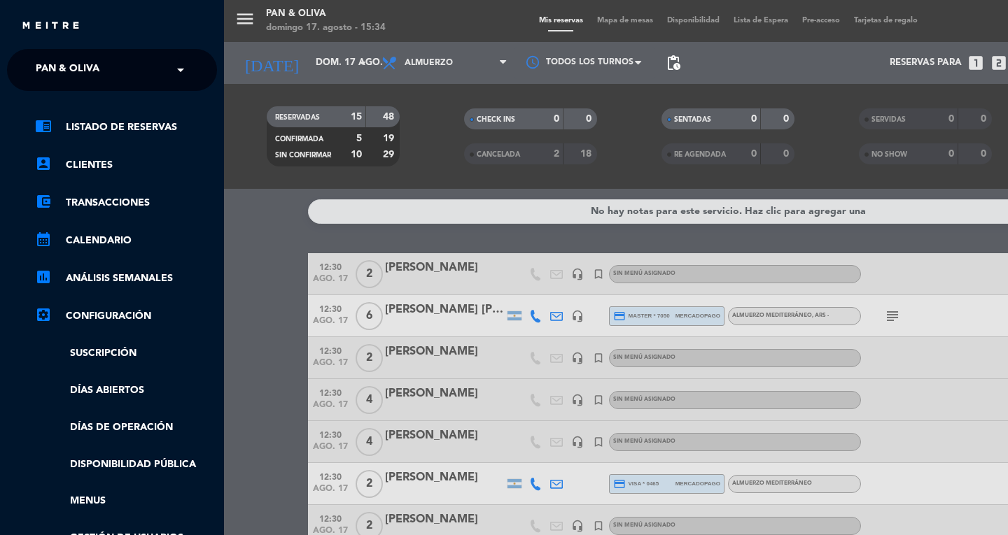
click at [46, 64] on span "Pan & Oliva" at bounding box center [68, 69] width 64 height 29
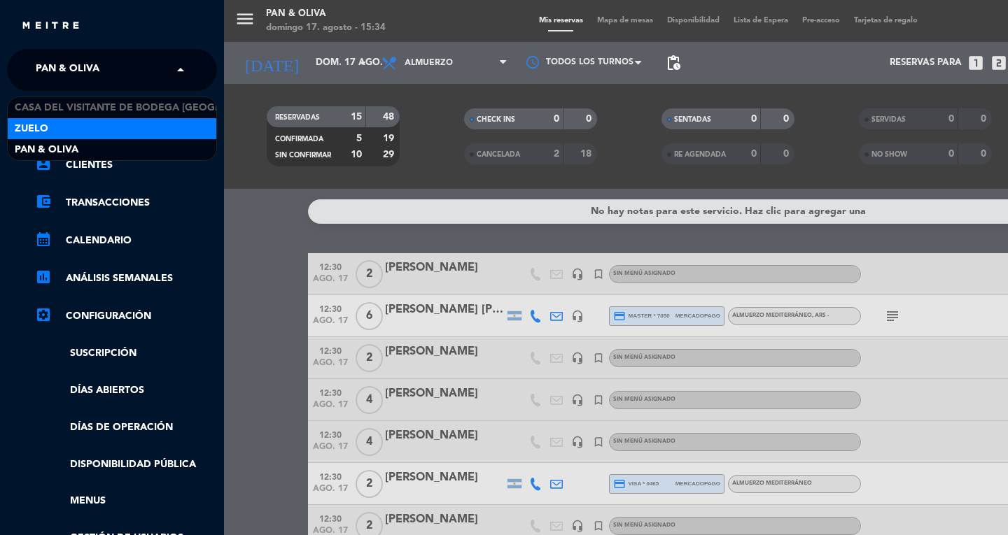
click at [76, 132] on div "Zuelo" at bounding box center [112, 128] width 209 height 21
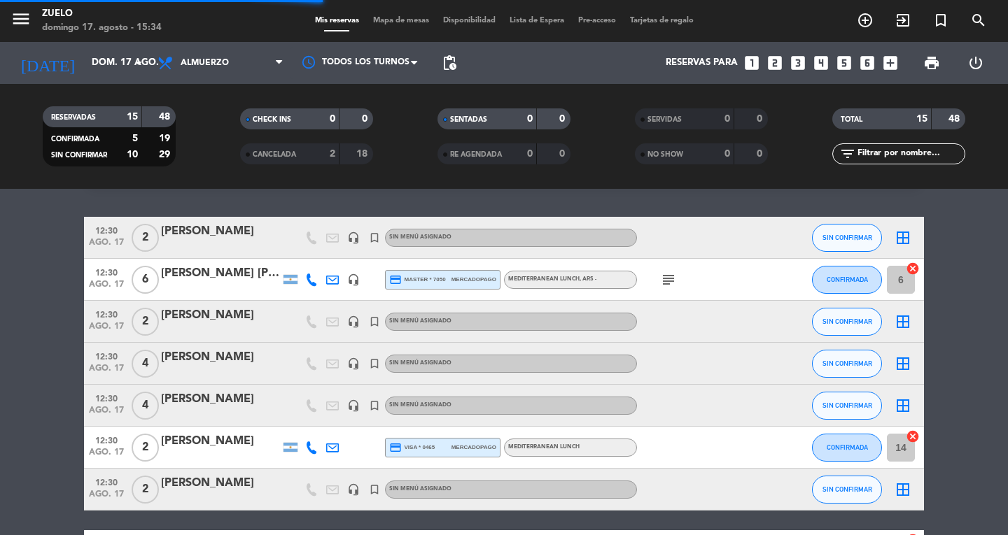
scroll to position [101, 0]
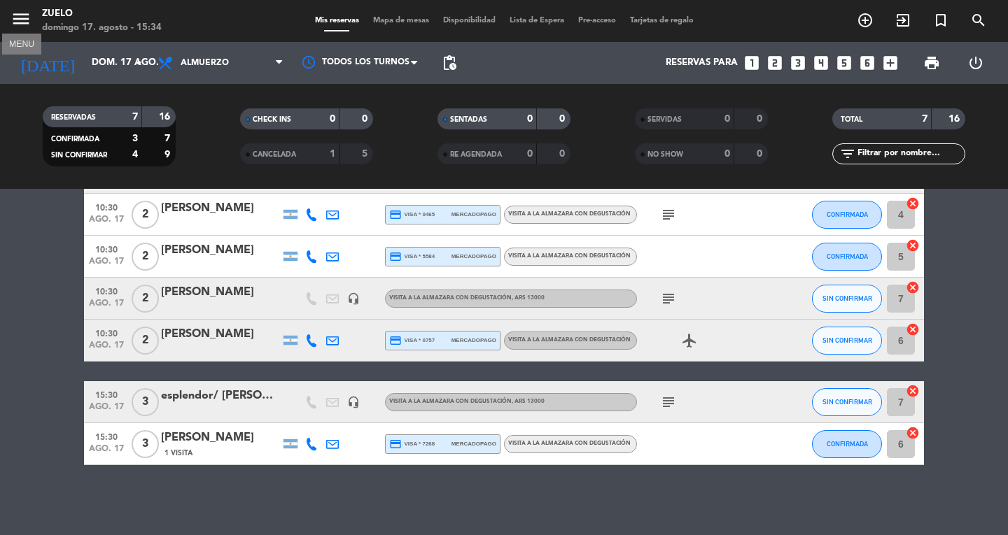
click at [17, 28] on icon "menu" at bounding box center [20, 18] width 21 height 21
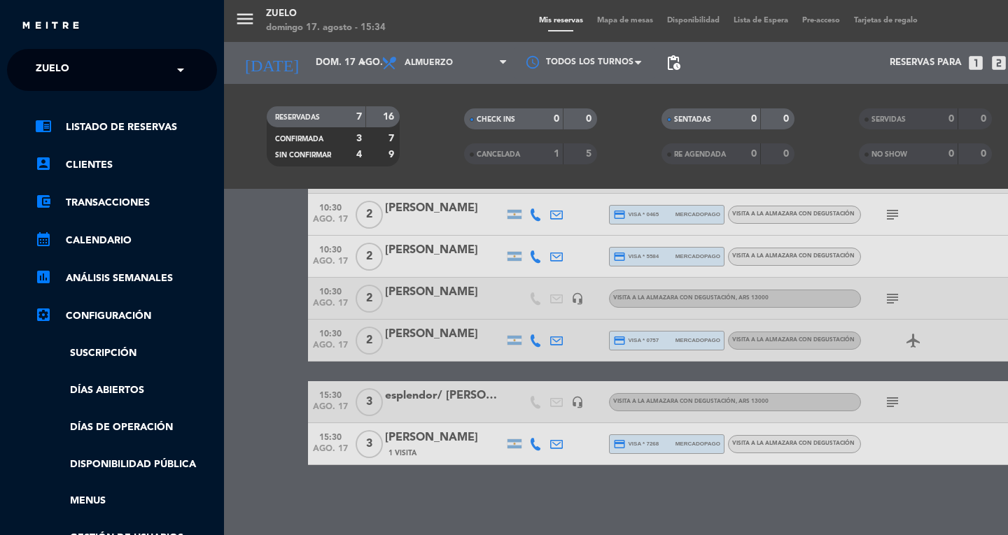
click at [85, 59] on div "× Zuelo" at bounding box center [60, 69] width 60 height 29
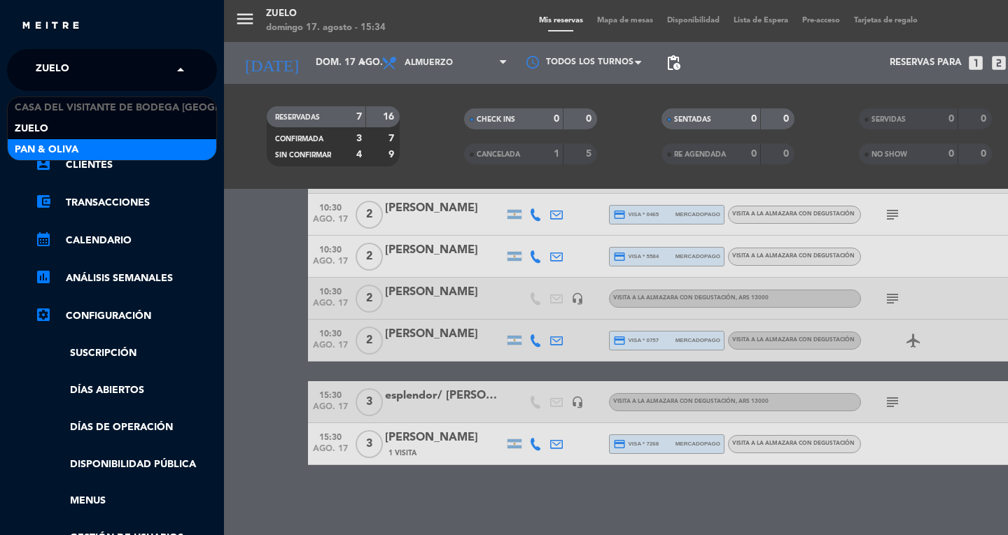
click at [103, 140] on div "Pan & Oliva" at bounding box center [112, 149] width 209 height 21
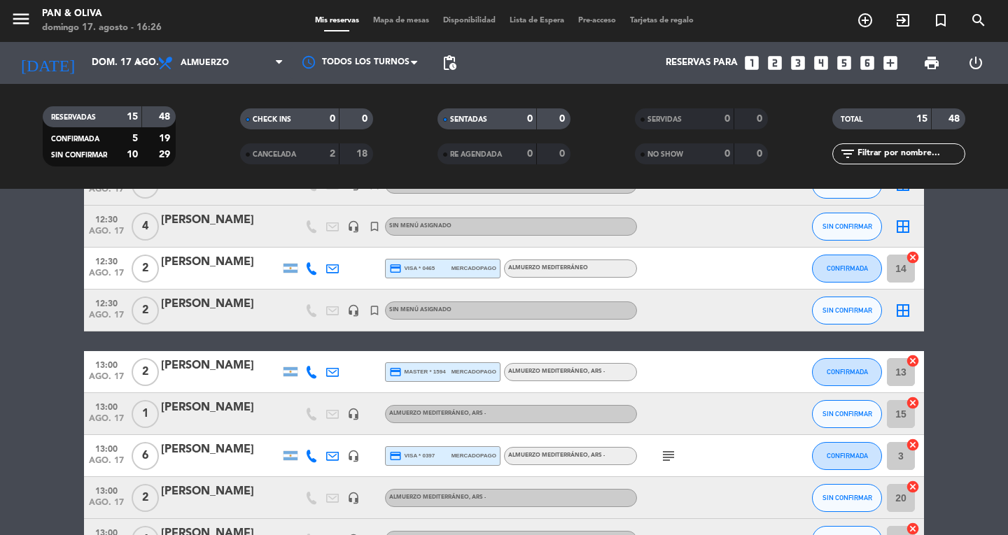
scroll to position [247, 0]
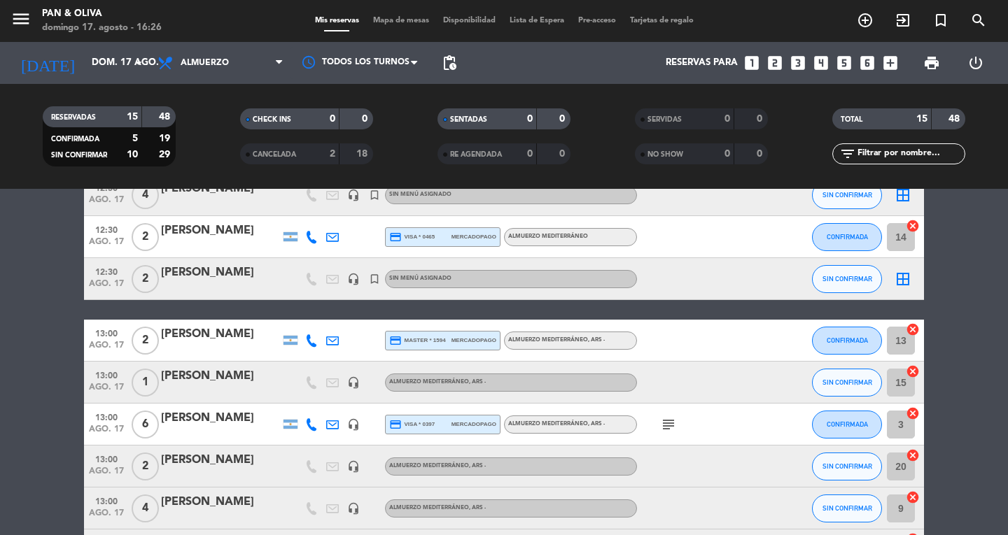
click at [276, 386] on div at bounding box center [220, 391] width 119 height 11
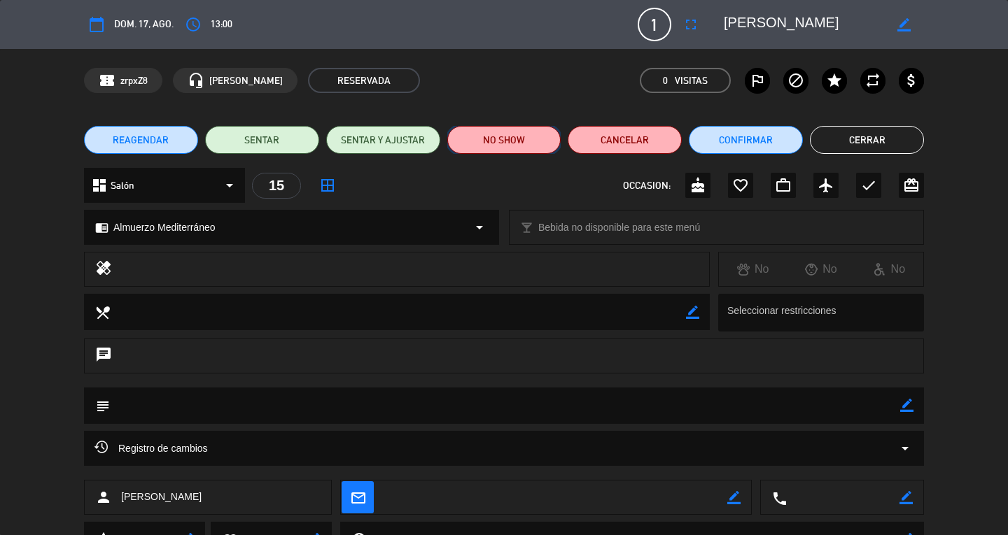
click at [491, 138] on button "NO SHOW" at bounding box center [504, 140] width 114 height 28
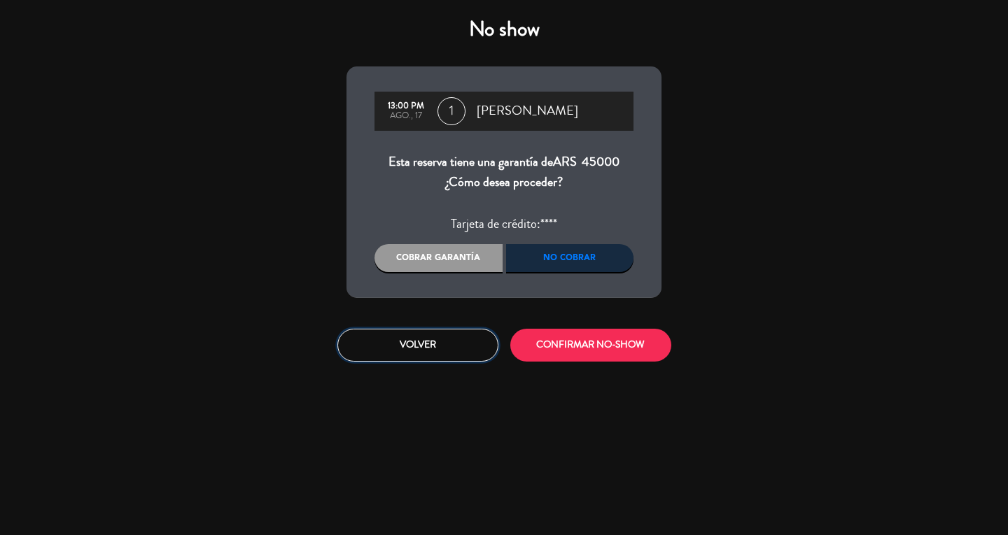
click at [463, 335] on button "Volver" at bounding box center [417, 345] width 161 height 33
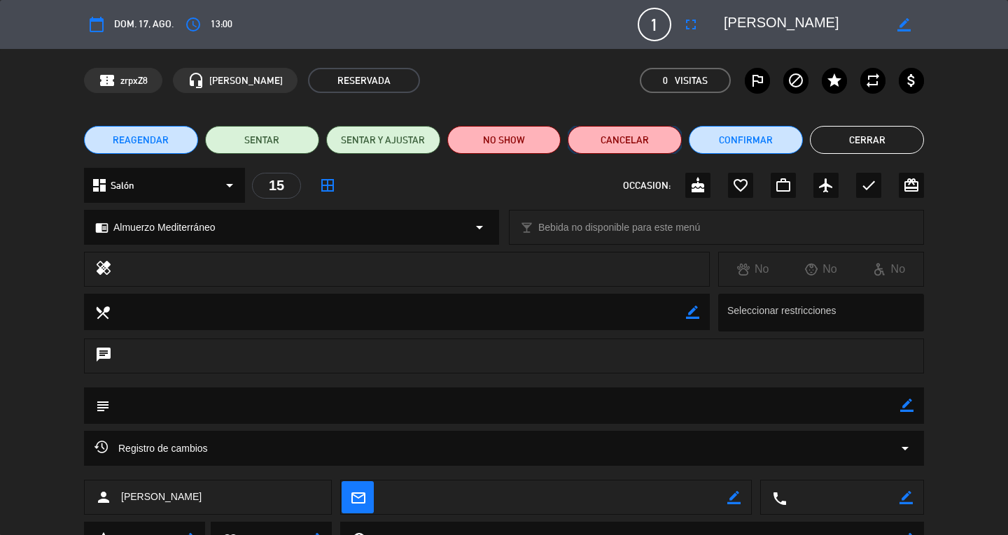
click at [648, 153] on button "Cancelar" at bounding box center [625, 140] width 114 height 28
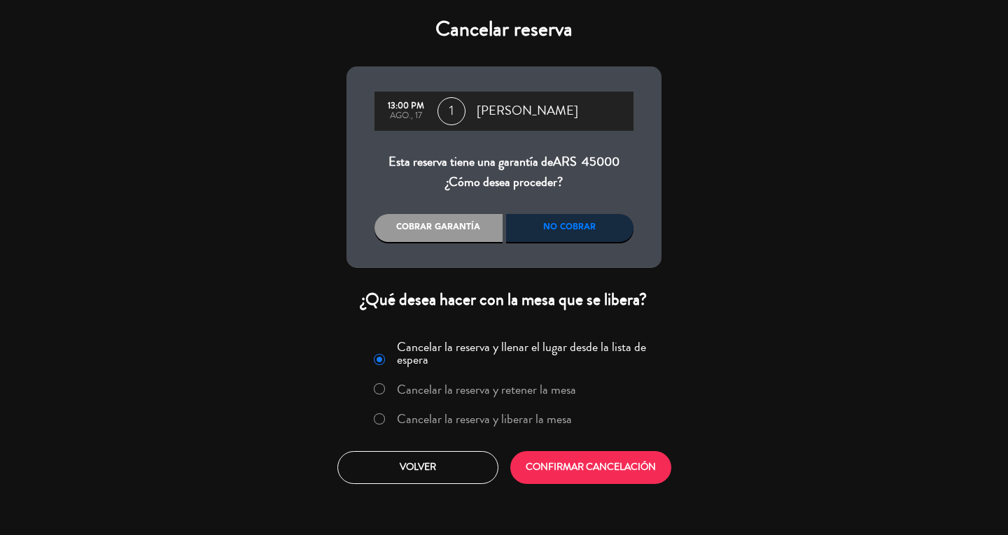
click at [516, 429] on label "Cancelar la reserva y liberar la mesa" at bounding box center [472, 419] width 213 height 25
click at [543, 463] on button "CONFIRMAR CANCELACIÓN" at bounding box center [590, 467] width 161 height 33
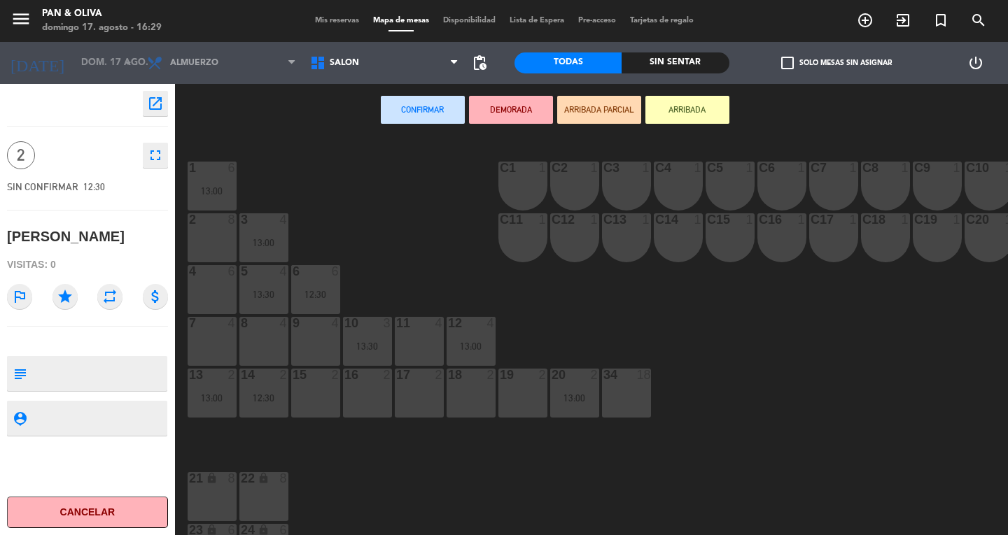
click at [325, 17] on span "Mis reservas" at bounding box center [337, 21] width 58 height 8
